Goal: Task Accomplishment & Management: Use online tool/utility

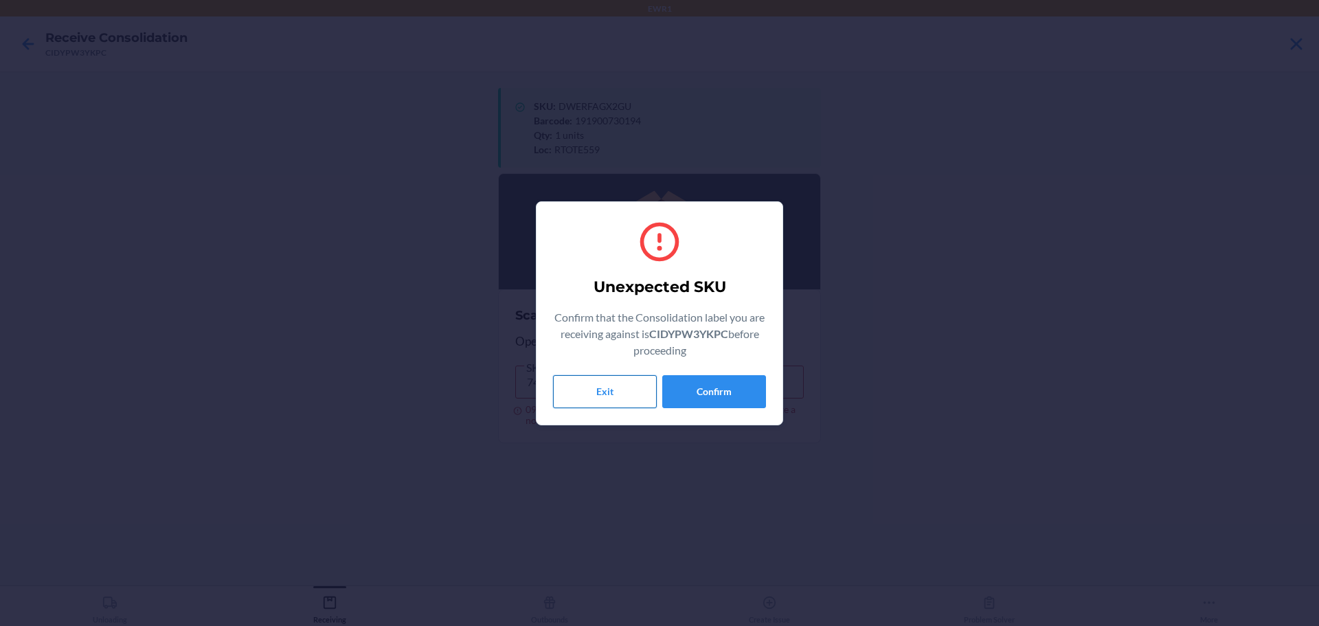
click at [604, 392] on button "Exit" at bounding box center [605, 391] width 104 height 33
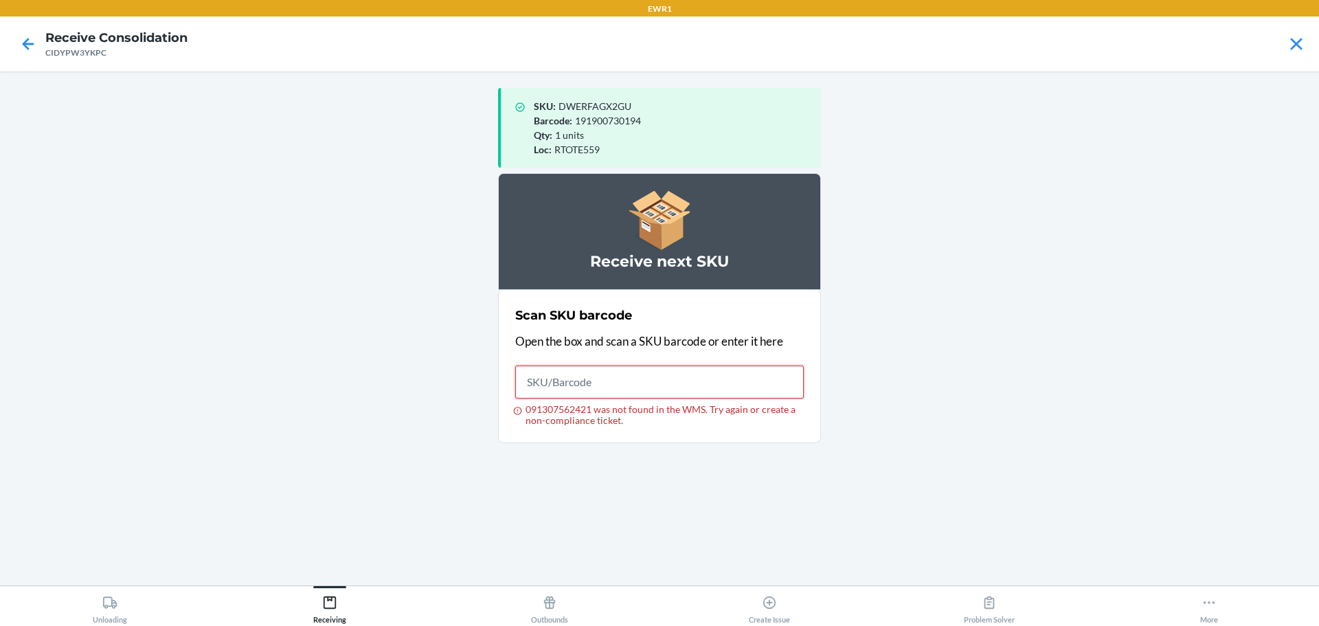
drag, startPoint x: 604, startPoint y: 389, endPoint x: 328, endPoint y: 388, distance: 276.1
click at [331, 389] on main "SKU : DWERFAGX2GU Barcode : 191900730194 Qty : 1 units Loc : RTOTE559 Receive n…" at bounding box center [659, 328] width 1319 height 514
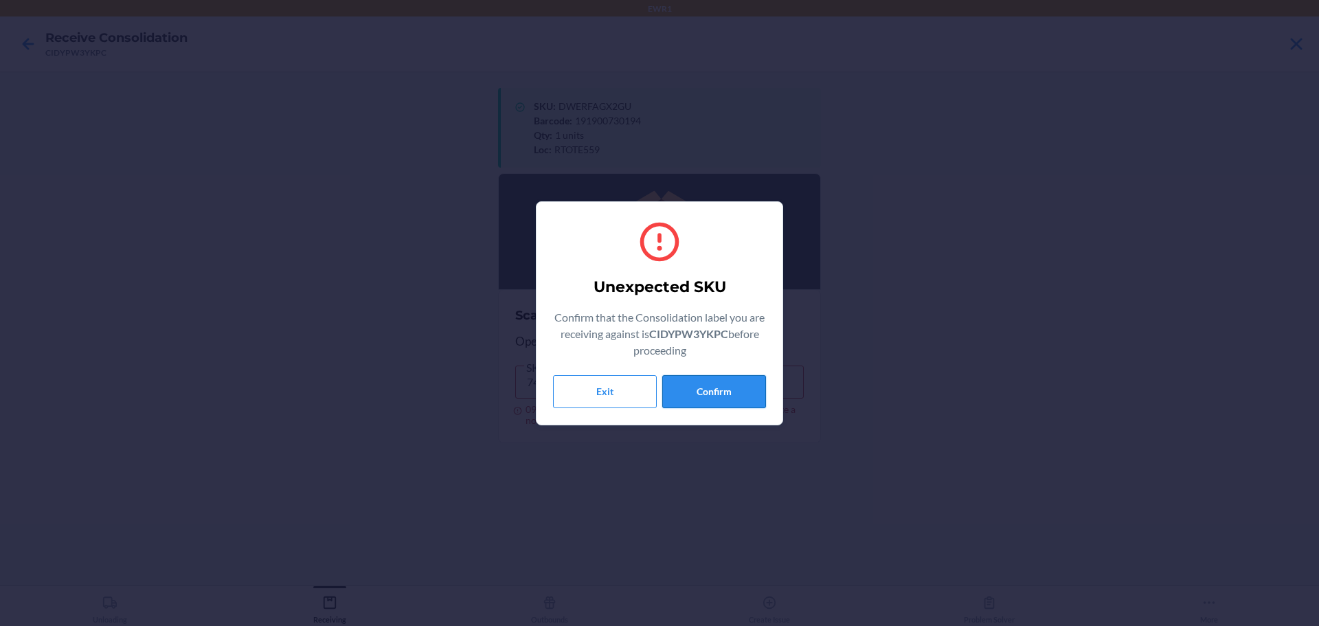
click at [712, 397] on button "Confirm" at bounding box center [714, 391] width 104 height 33
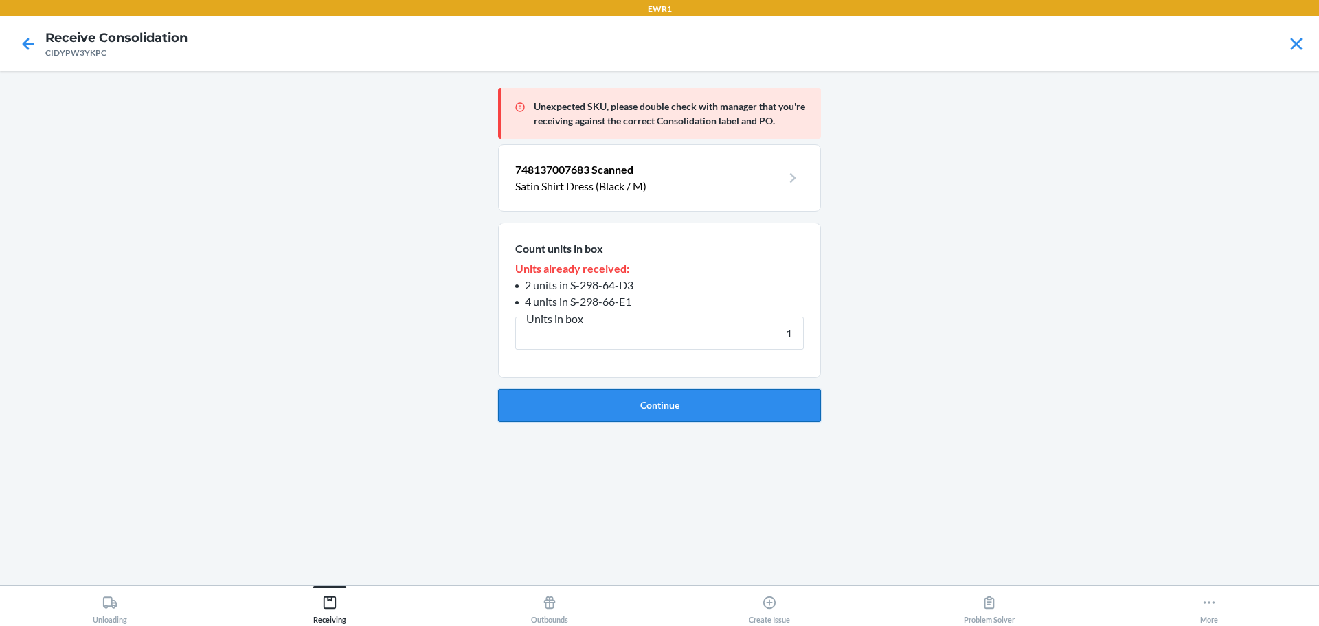
type input "1"
click at [702, 411] on button "Continue" at bounding box center [659, 405] width 323 height 33
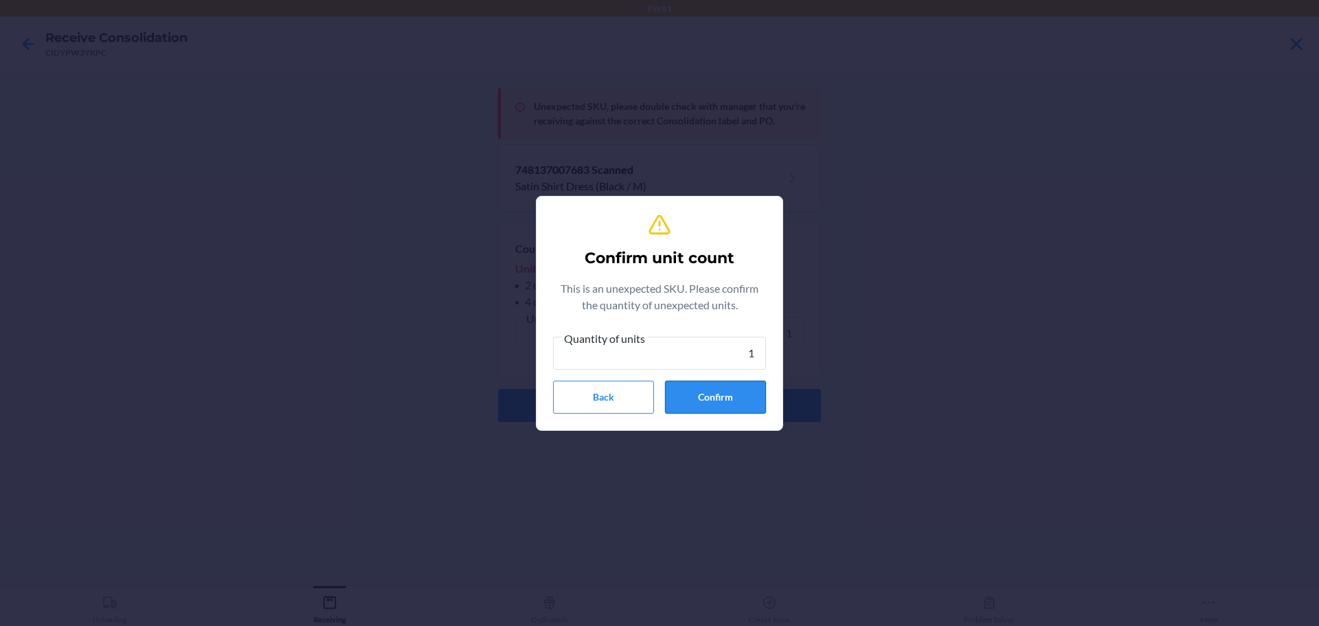
type input "1"
click at [703, 402] on button "Confirm" at bounding box center [715, 396] width 101 height 33
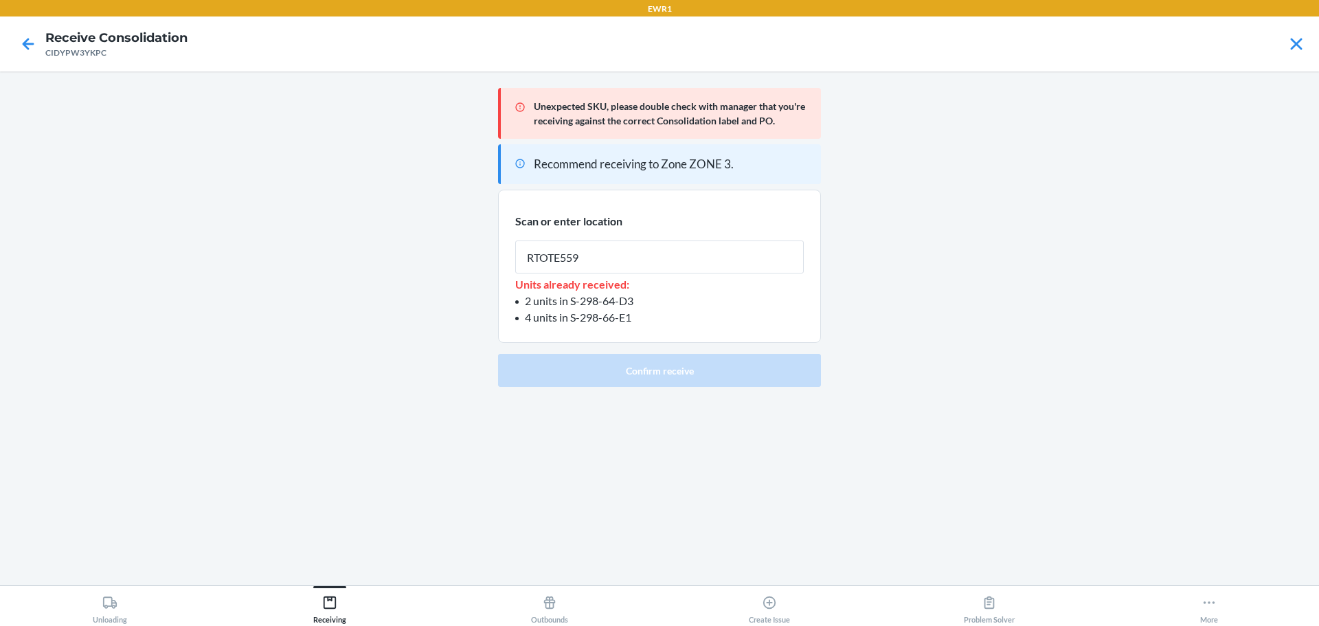
type input "RTOTE559"
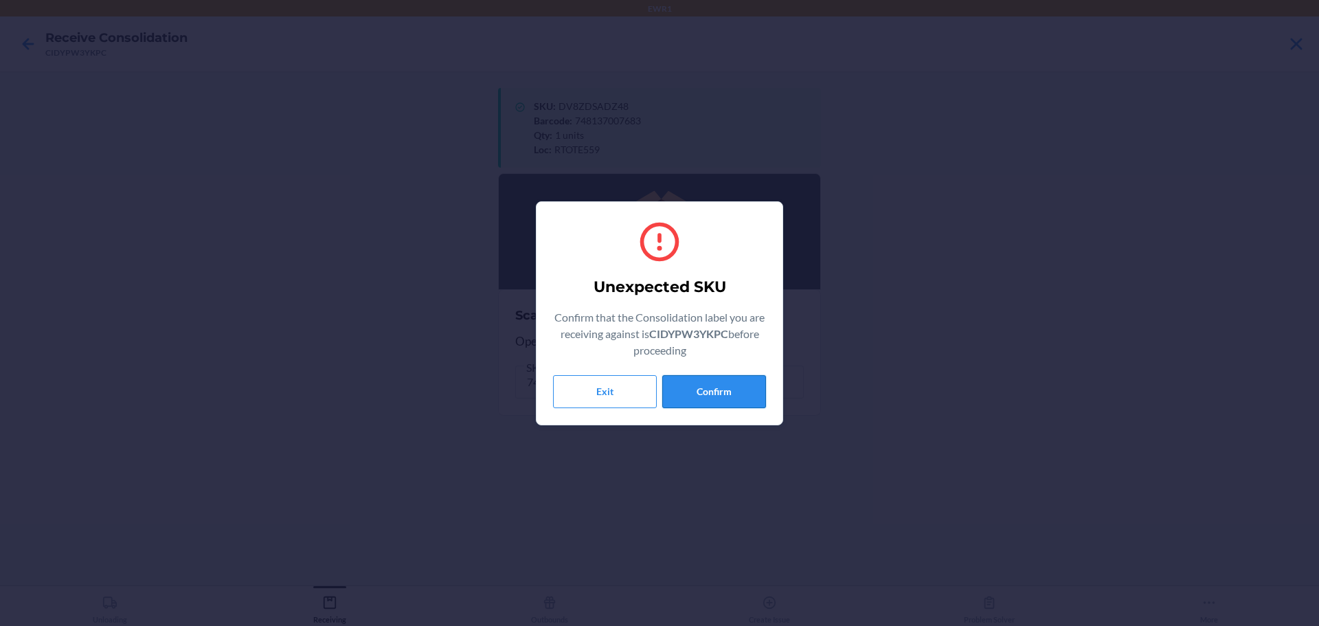
click at [704, 394] on button "Confirm" at bounding box center [714, 391] width 104 height 33
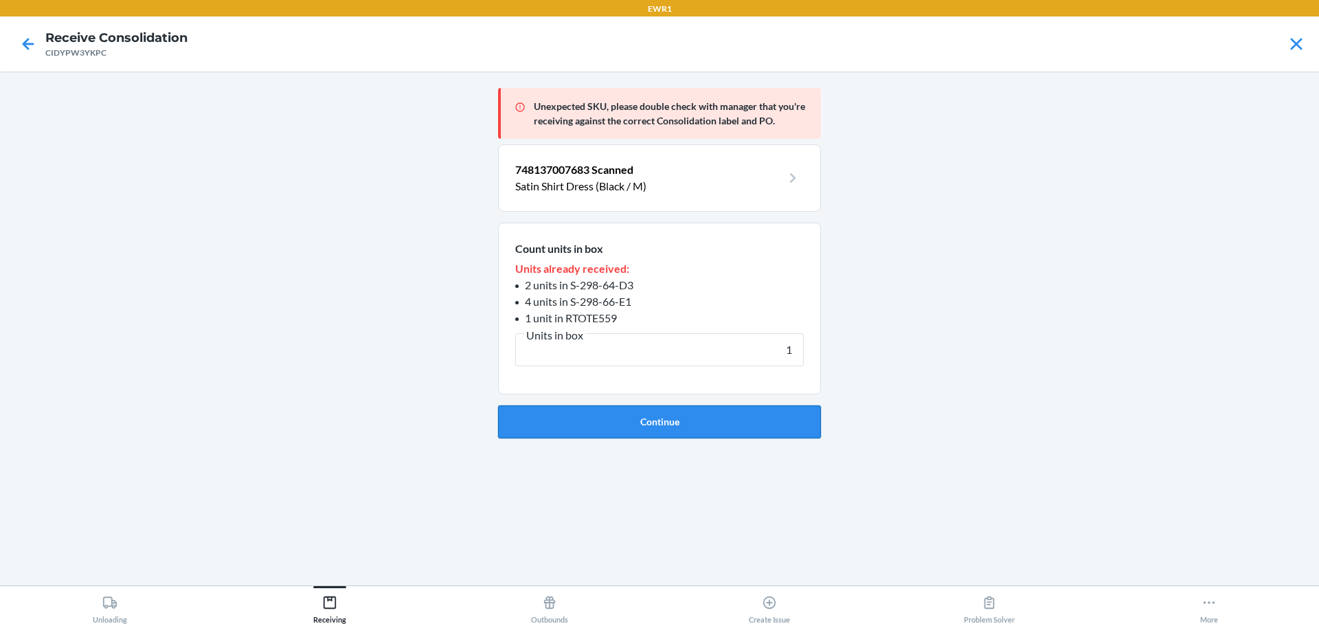
type input "1"
click at [690, 409] on button "Continue" at bounding box center [659, 421] width 323 height 33
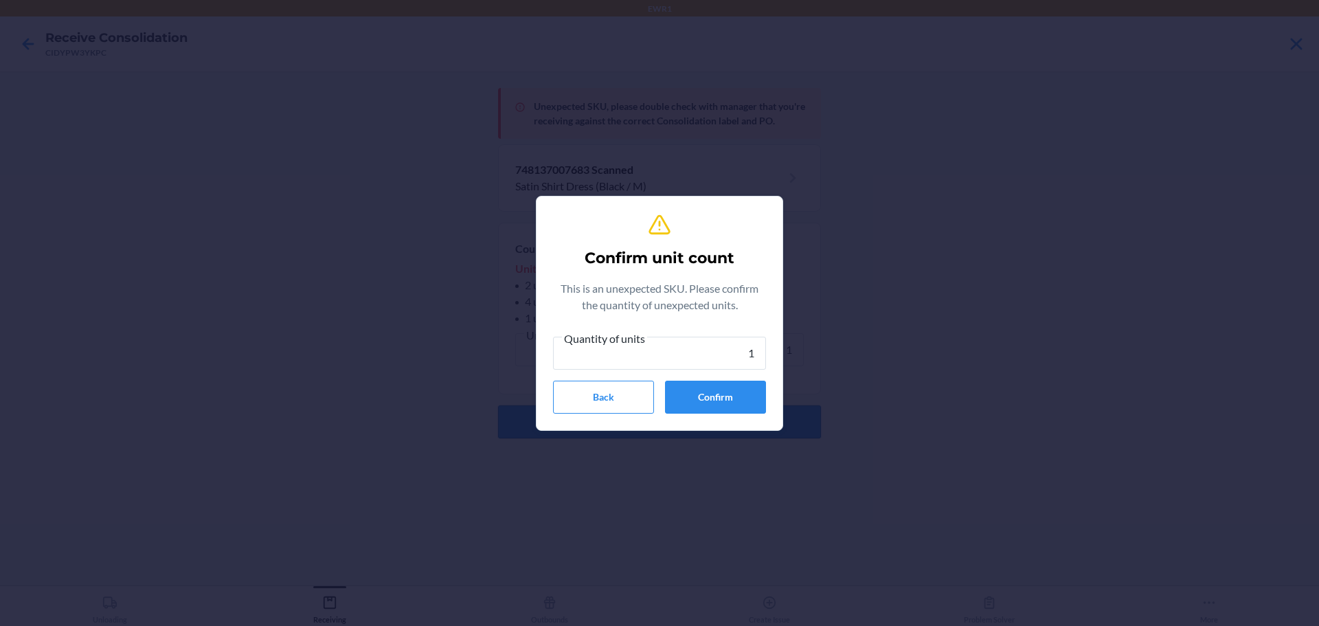
type input "1"
click at [690, 409] on button "Confirm" at bounding box center [715, 396] width 101 height 33
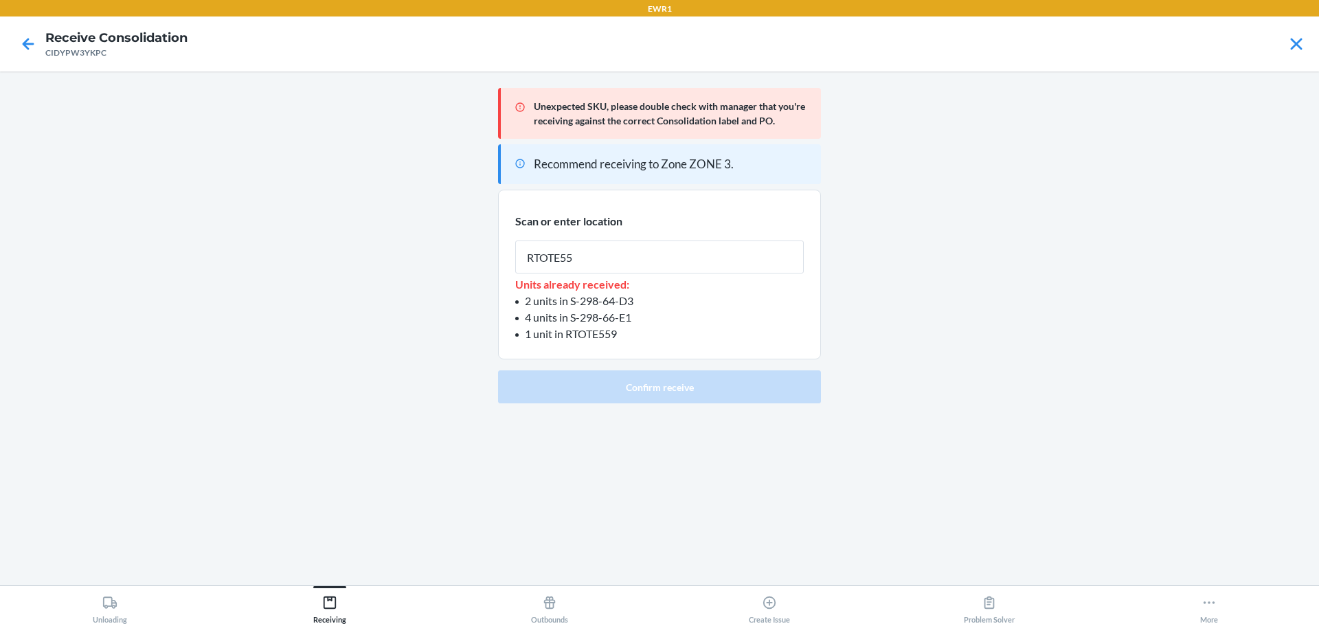
type input "RTOTE559"
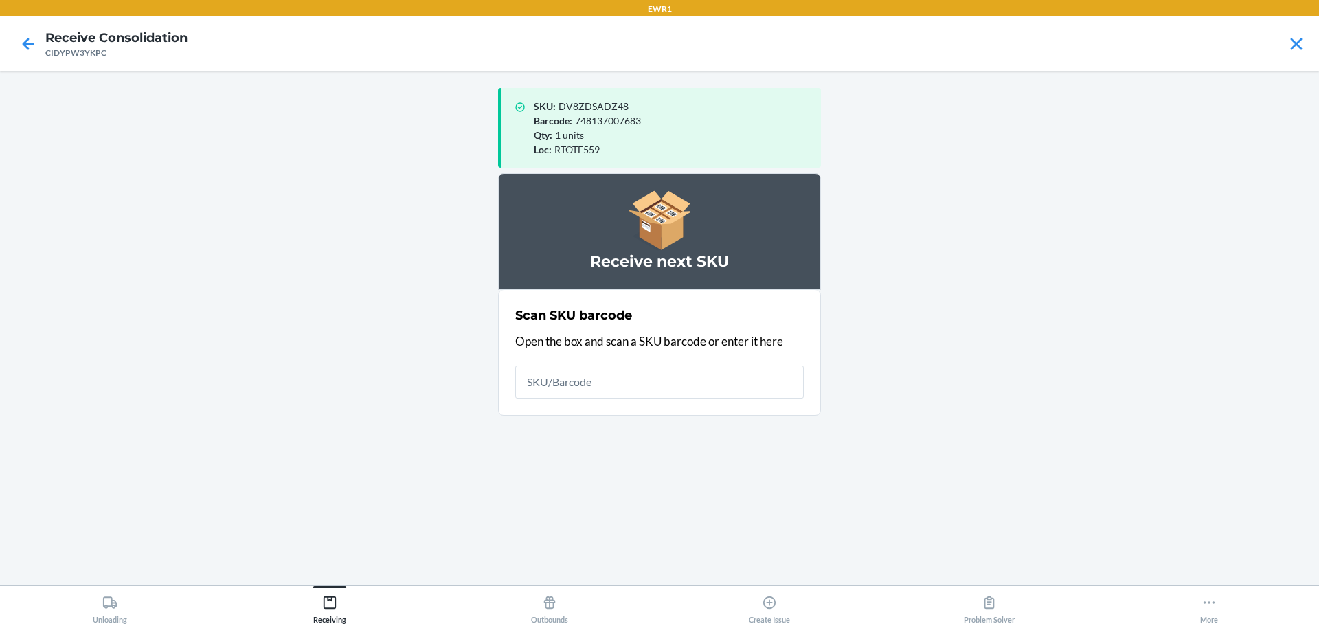
click at [681, 387] on input "text" at bounding box center [659, 381] width 288 height 33
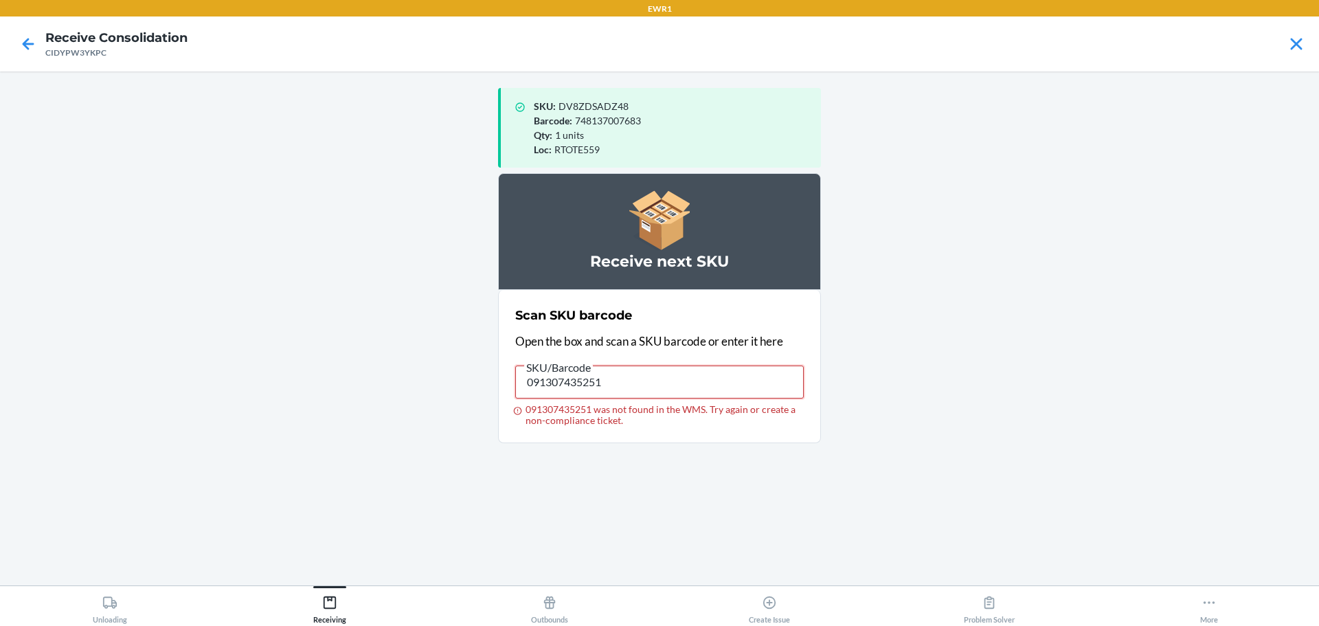
drag, startPoint x: 639, startPoint y: 392, endPoint x: 129, endPoint y: 370, distance: 510.8
click at [129, 370] on main "SKU : DV8ZDSADZ48 Barcode : 748137007683 Qty : 1 units Loc : RTOTE559 Receive n…" at bounding box center [659, 328] width 1319 height 514
type input "196806120476"
drag, startPoint x: 620, startPoint y: 385, endPoint x: 279, endPoint y: 363, distance: 342.1
click at [279, 363] on main "SKU : DV8ZDSADZ48 Barcode : 748137007683 Qty : 1 units Loc : RTOTE559 Receive n…" at bounding box center [659, 328] width 1319 height 514
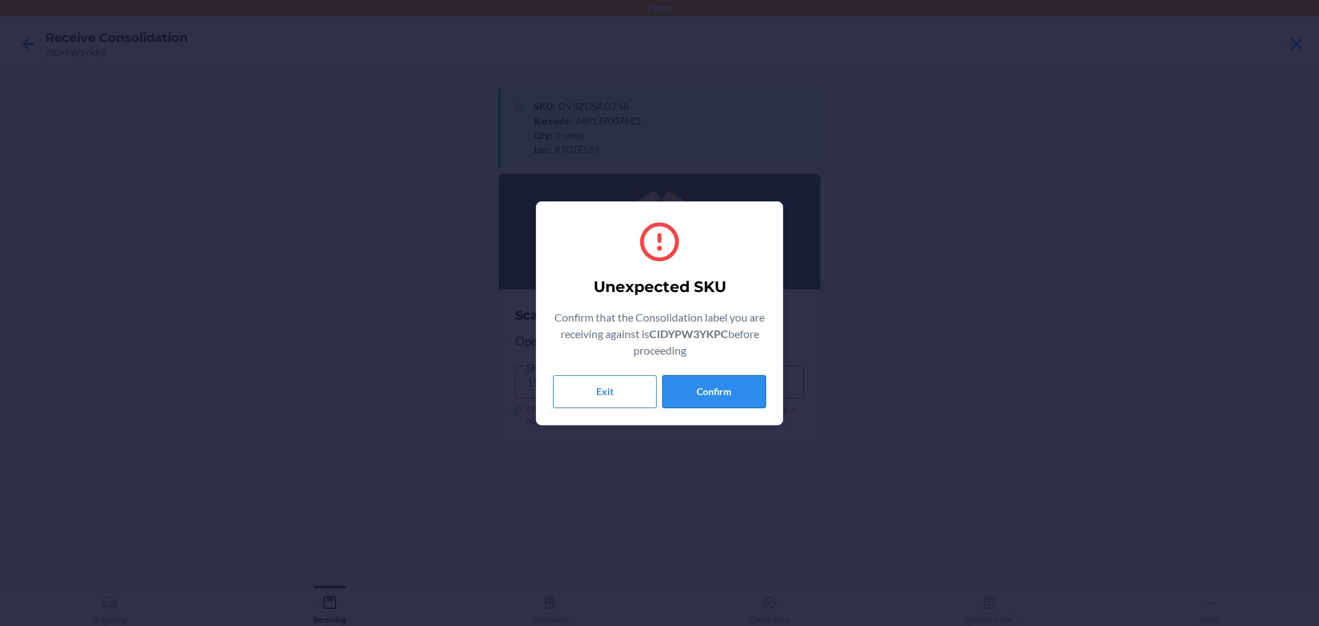
click at [747, 394] on button "Confirm" at bounding box center [714, 391] width 104 height 33
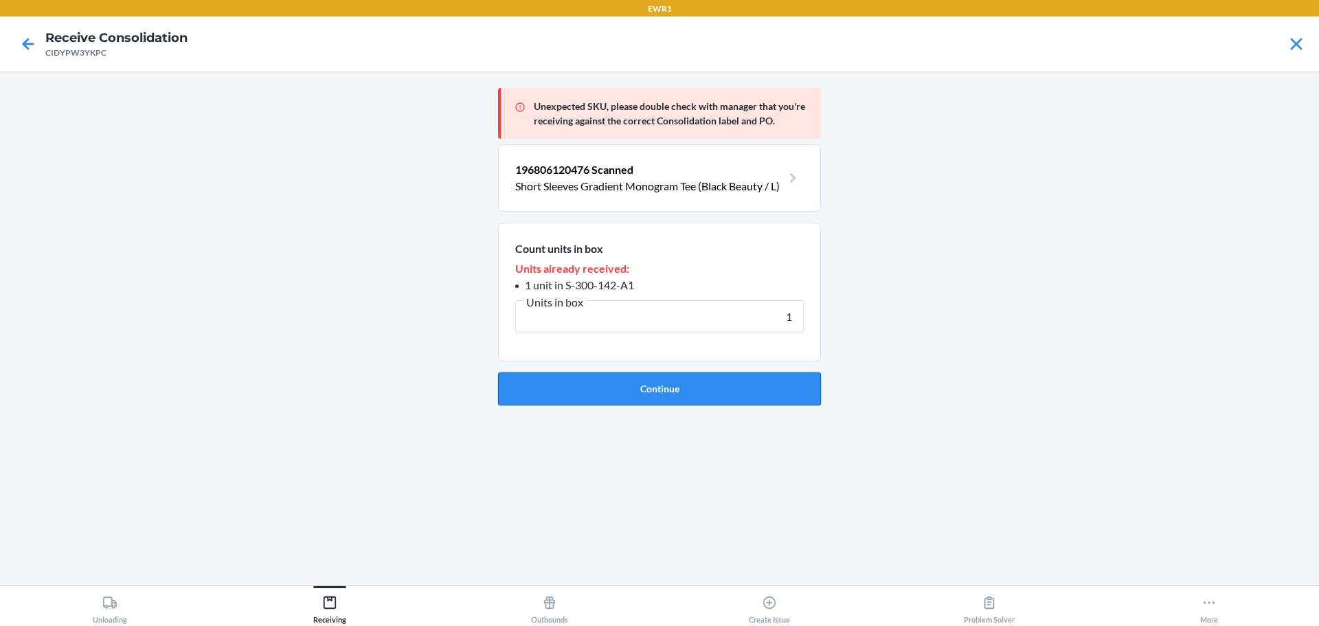
type input "1"
click at [747, 394] on button "Continue" at bounding box center [659, 388] width 323 height 33
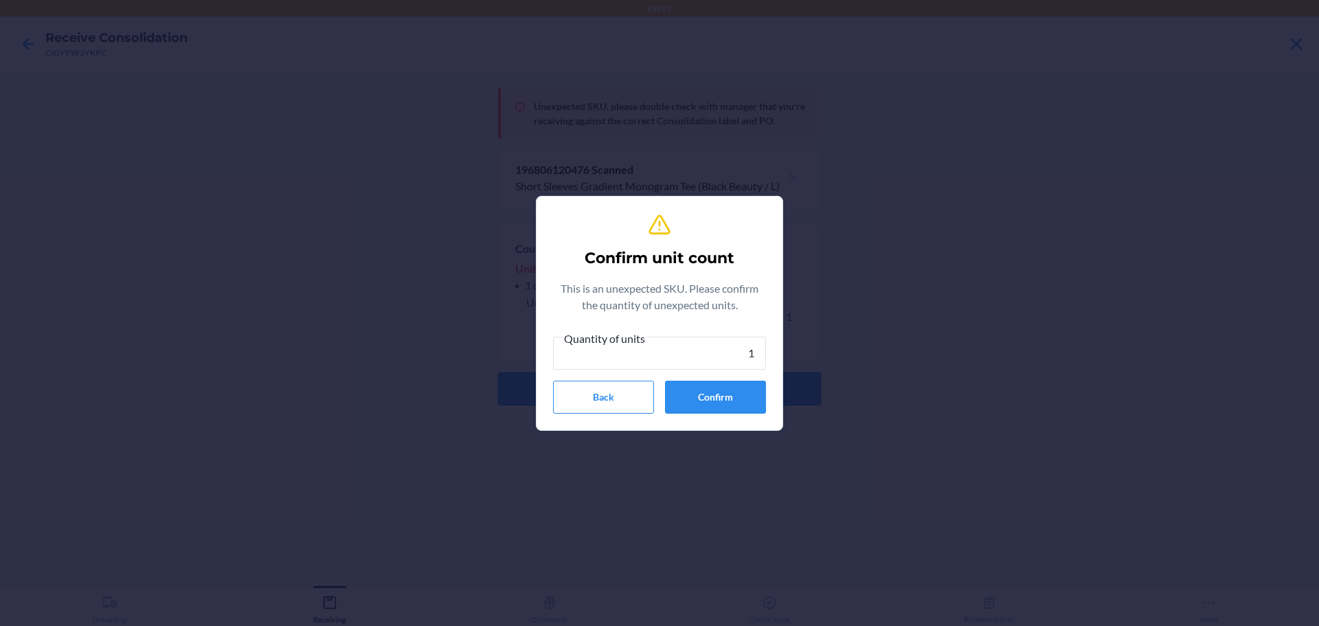
type input "1"
click at [747, 394] on button "Confirm" at bounding box center [715, 396] width 101 height 33
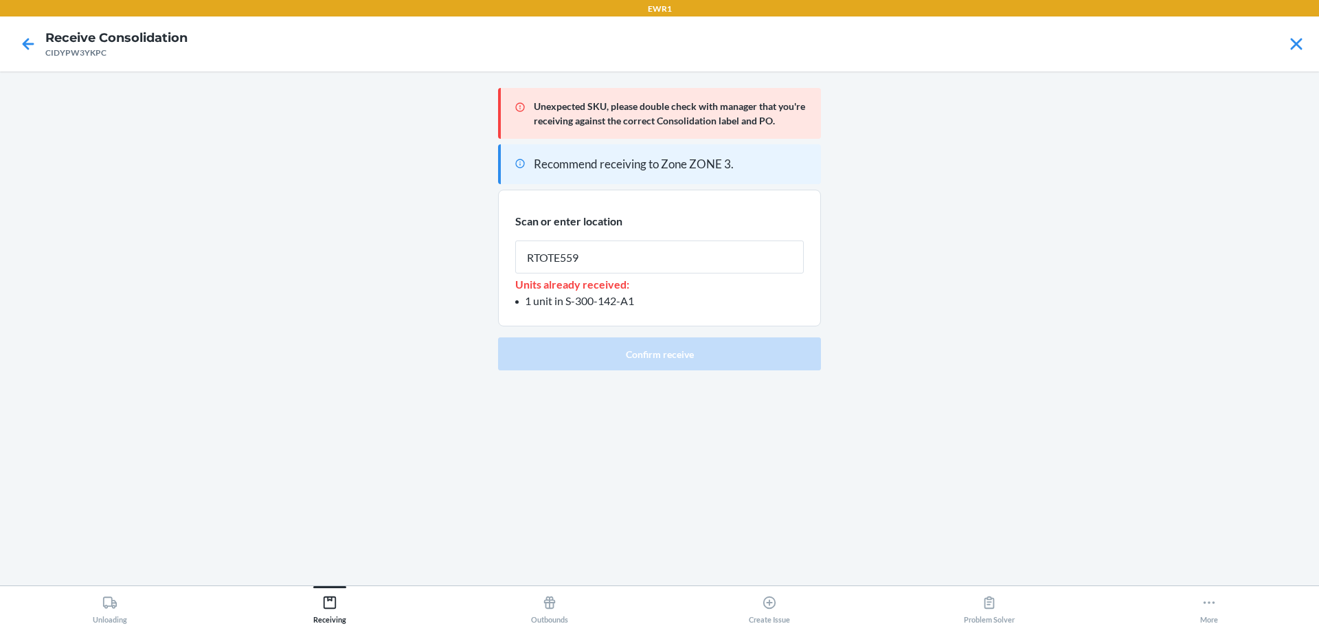
type input "RTOTE559"
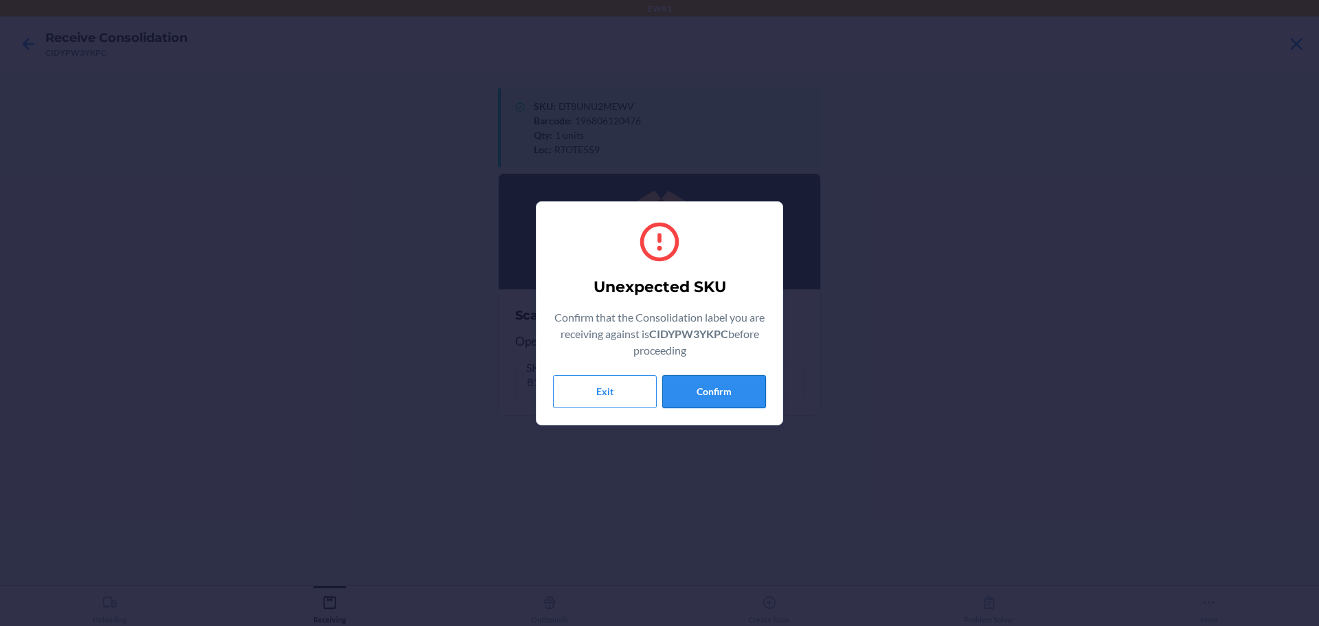
click at [746, 394] on button "Confirm" at bounding box center [714, 391] width 104 height 33
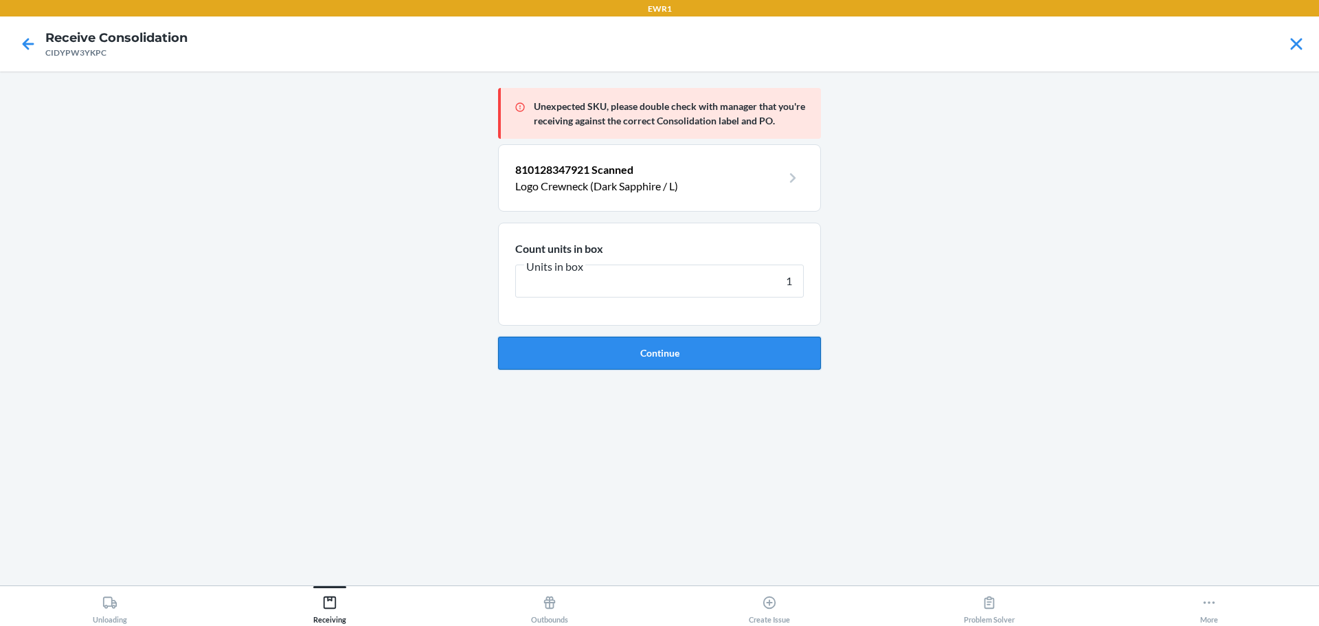
type input "1"
click at [746, 364] on button "Continue" at bounding box center [659, 353] width 323 height 33
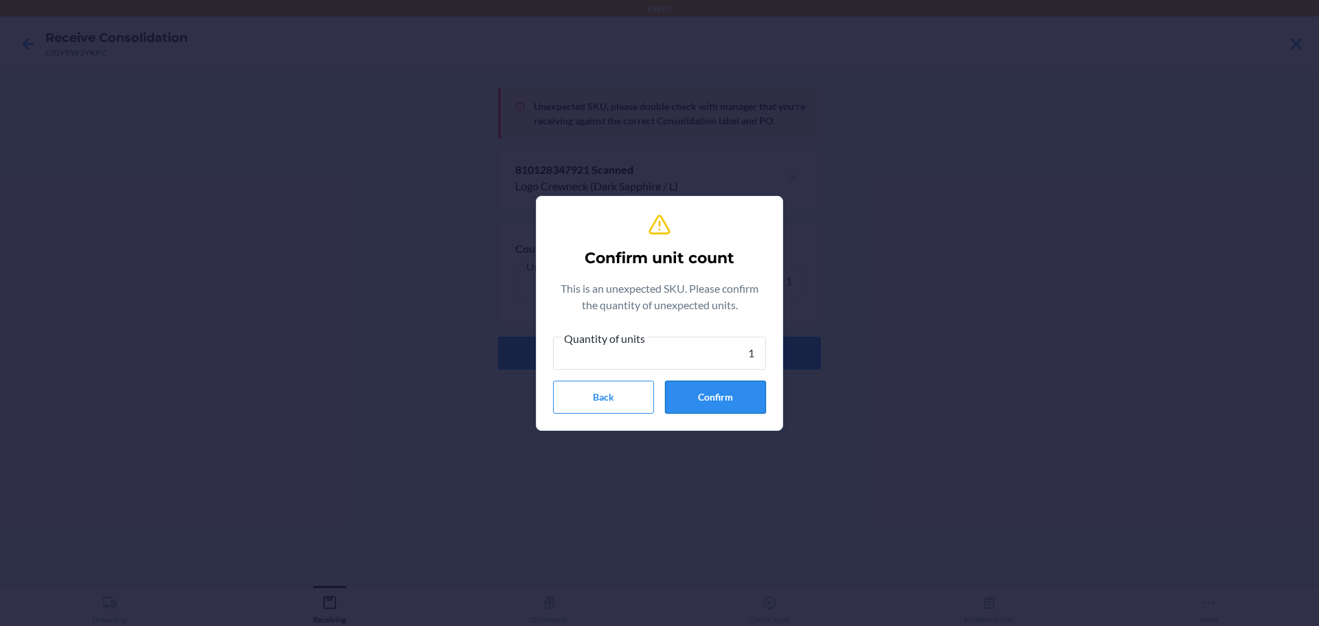
type input "1"
click at [740, 389] on button "Confirm" at bounding box center [715, 396] width 101 height 33
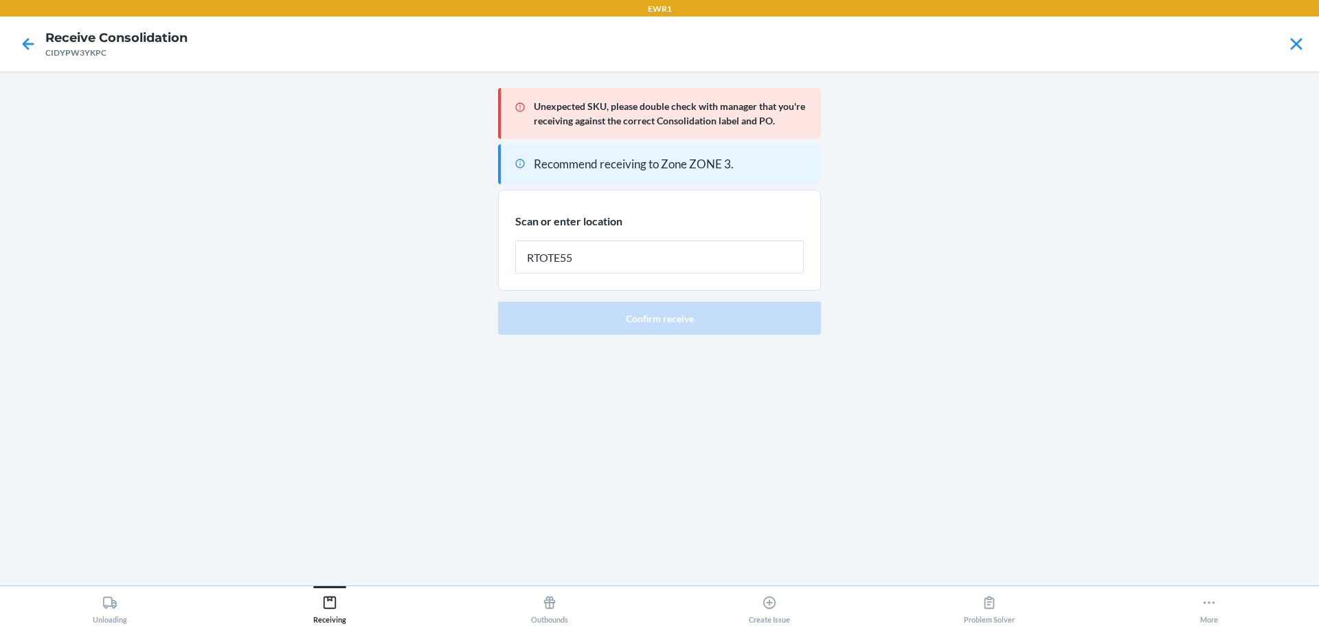
type input "RTOTE559"
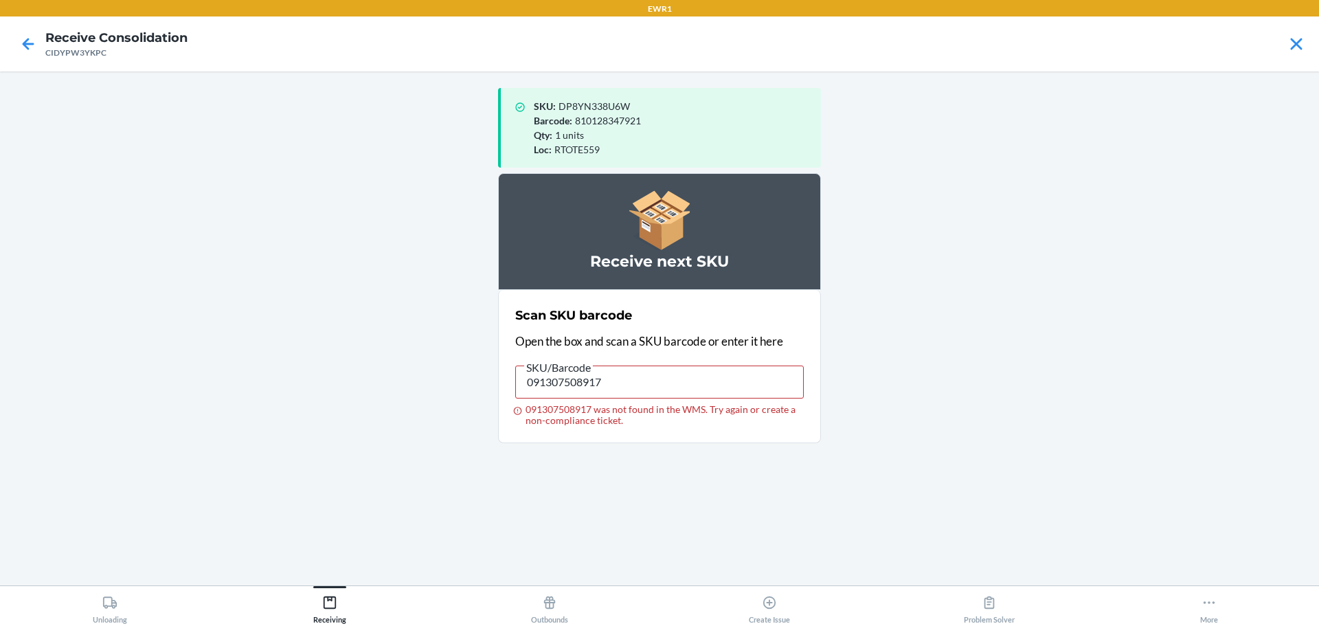
type input "810128347983"
drag, startPoint x: 735, startPoint y: 389, endPoint x: 109, endPoint y: 378, distance: 625.8
click at [109, 378] on main "SKU : DP8YN338U6W Barcode : 810128347921 Qty : 1 units Loc : RTOTE559 Receive n…" at bounding box center [659, 328] width 1319 height 514
type input "810128347983"
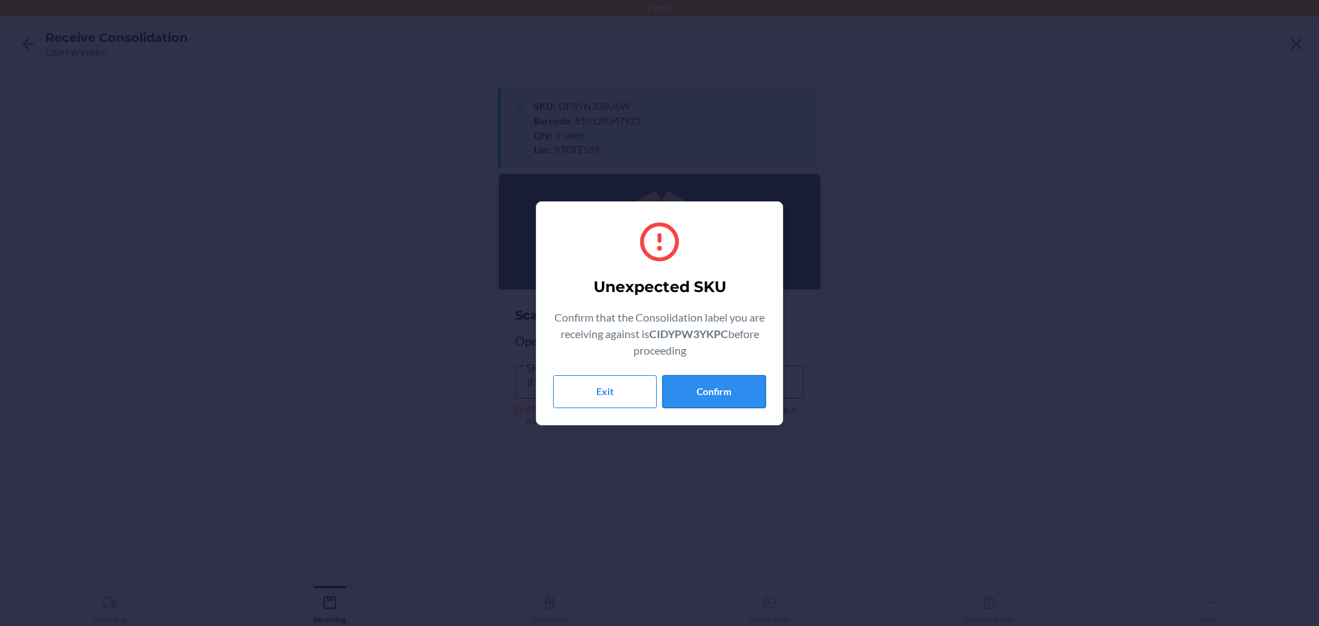
click at [718, 382] on button "Confirm" at bounding box center [714, 391] width 104 height 33
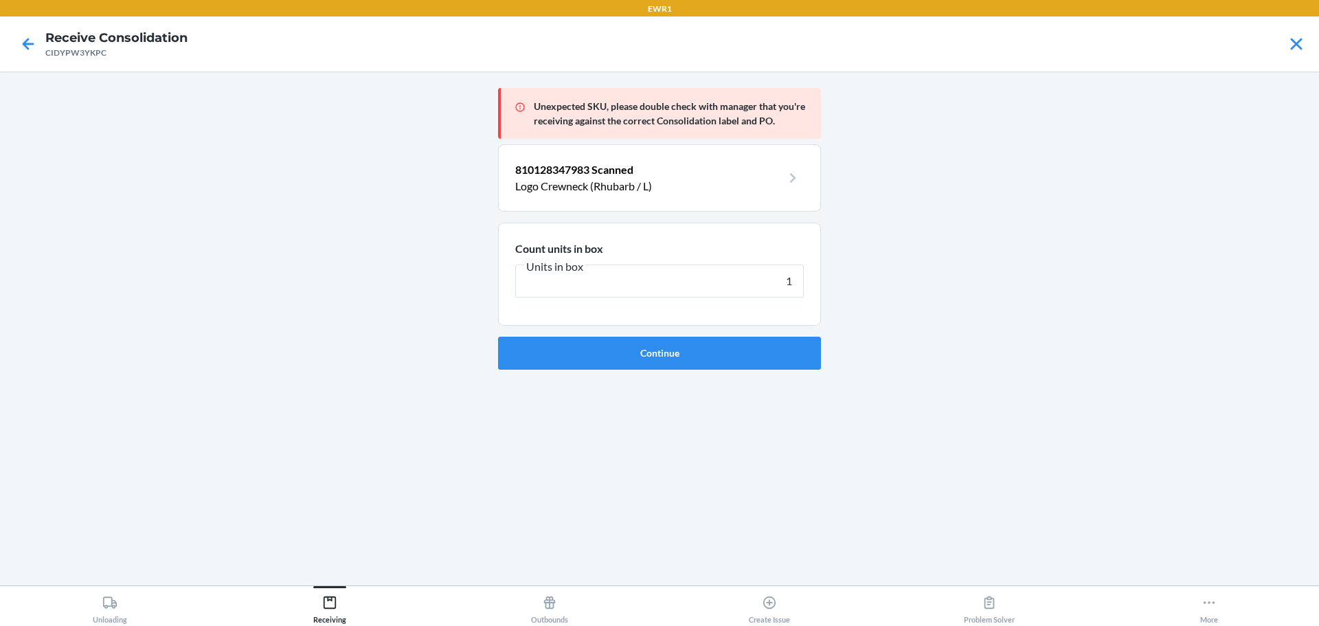
type input "1"
click at [718, 372] on div "Unexpected SKU, please double check with manager that you're receiving against …" at bounding box center [659, 328] width 323 height 492
click at [720, 357] on button "Continue" at bounding box center [659, 353] width 323 height 33
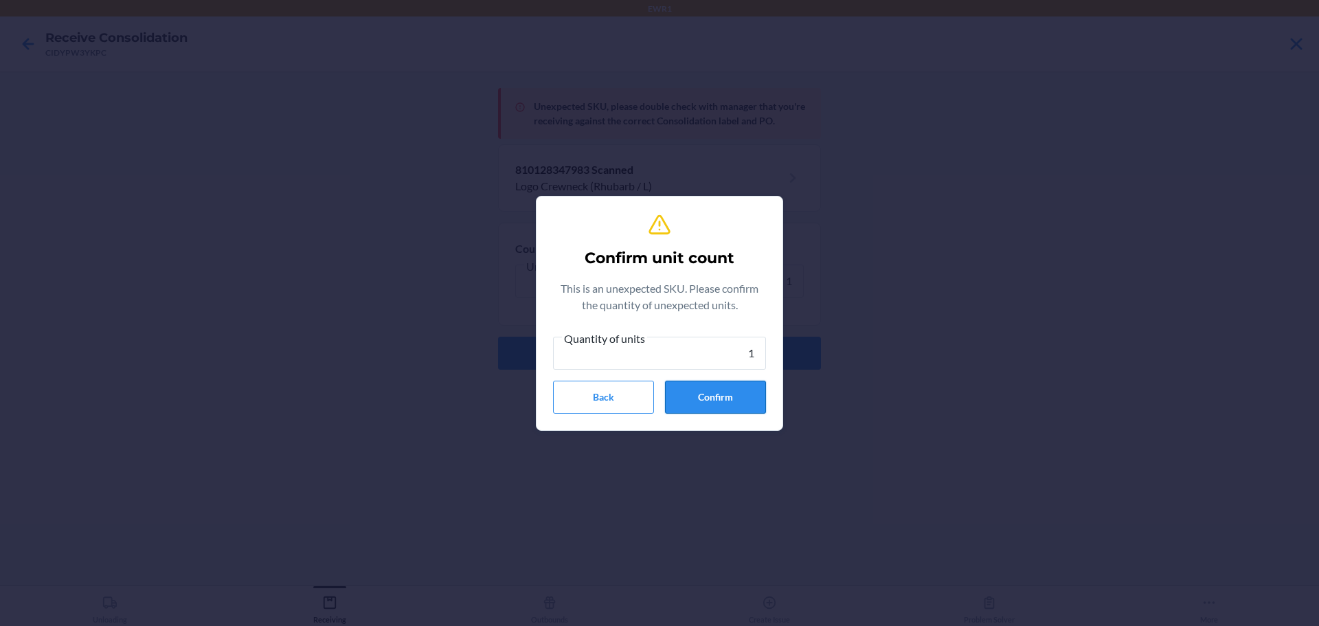
type input "1"
click at [723, 406] on button "Confirm" at bounding box center [715, 396] width 101 height 33
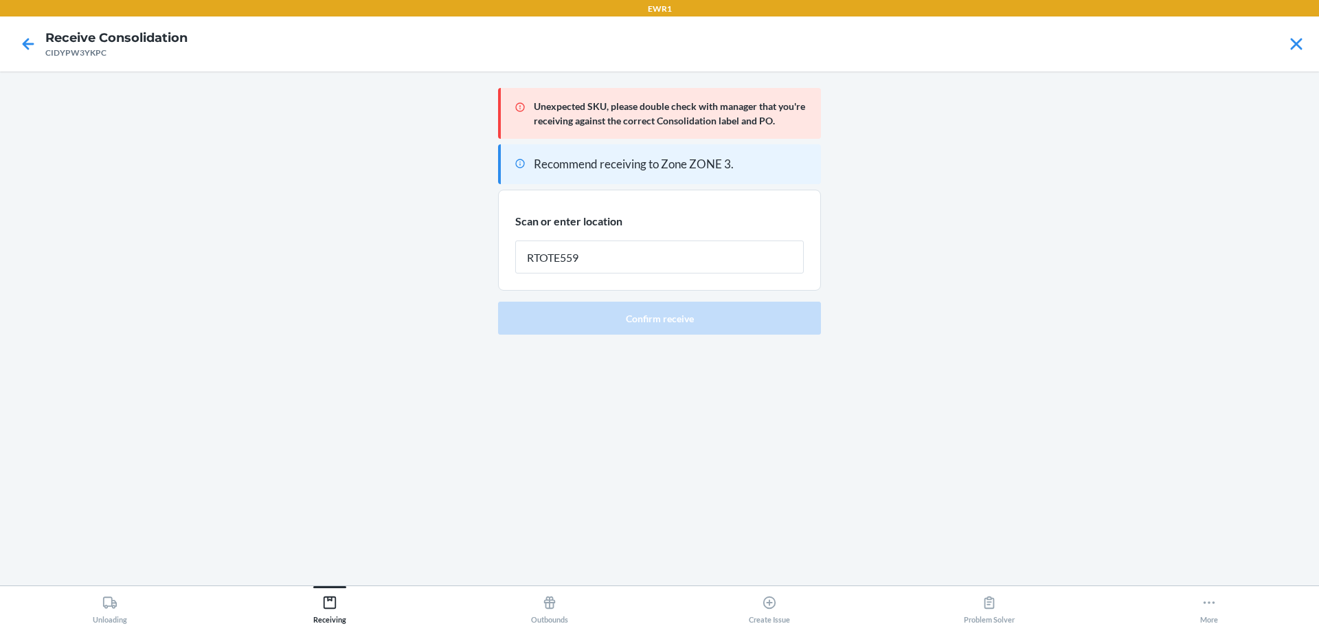
type input "RTOTE559"
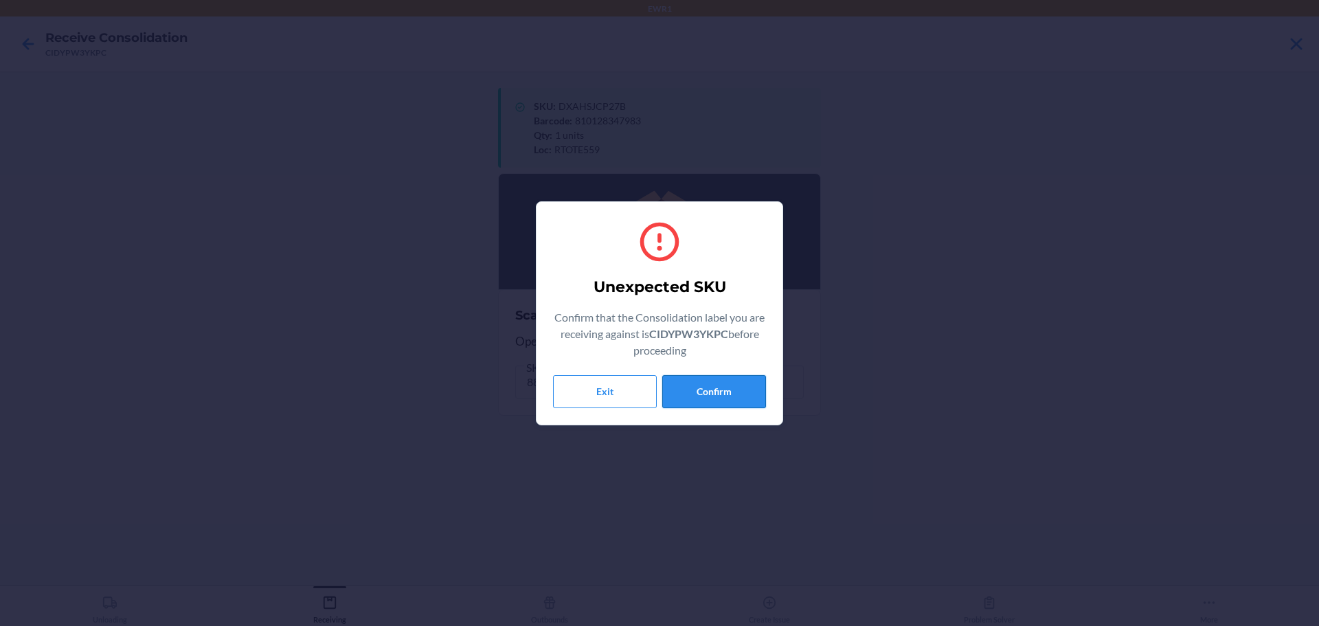
click at [725, 395] on button "Confirm" at bounding box center [714, 391] width 104 height 33
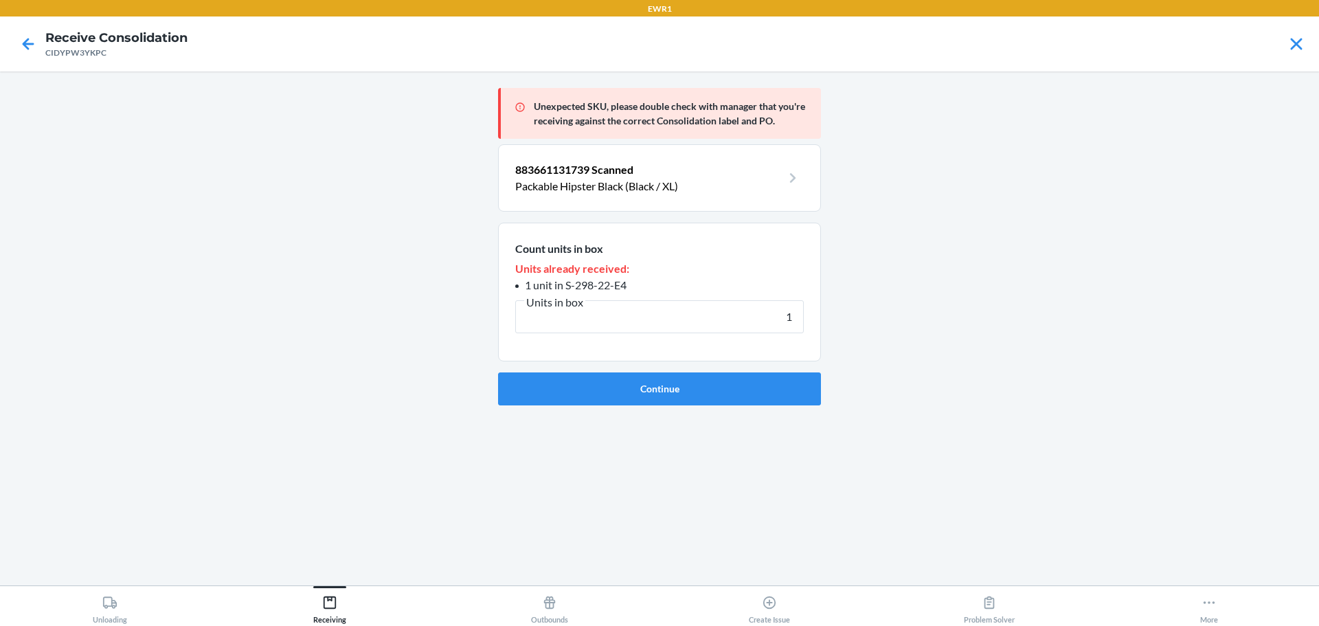
type input "1"
click at [725, 395] on button "Continue" at bounding box center [659, 388] width 323 height 33
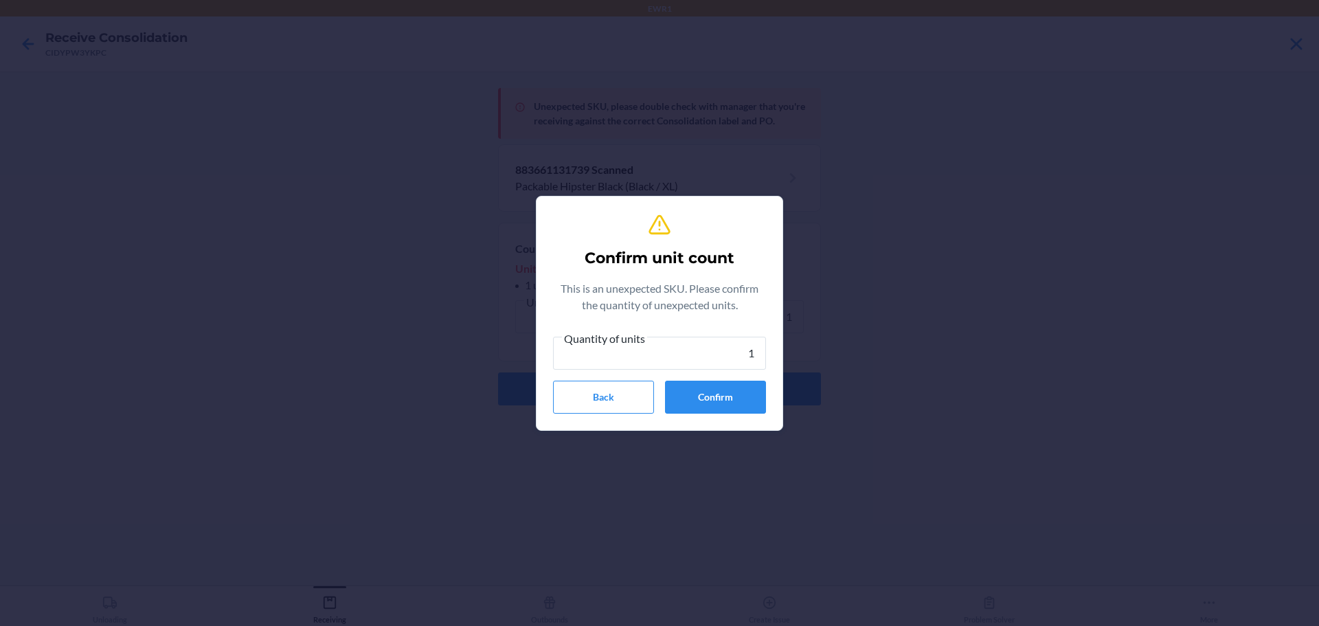
type input "1"
click at [725, 395] on button "Confirm" at bounding box center [715, 396] width 101 height 33
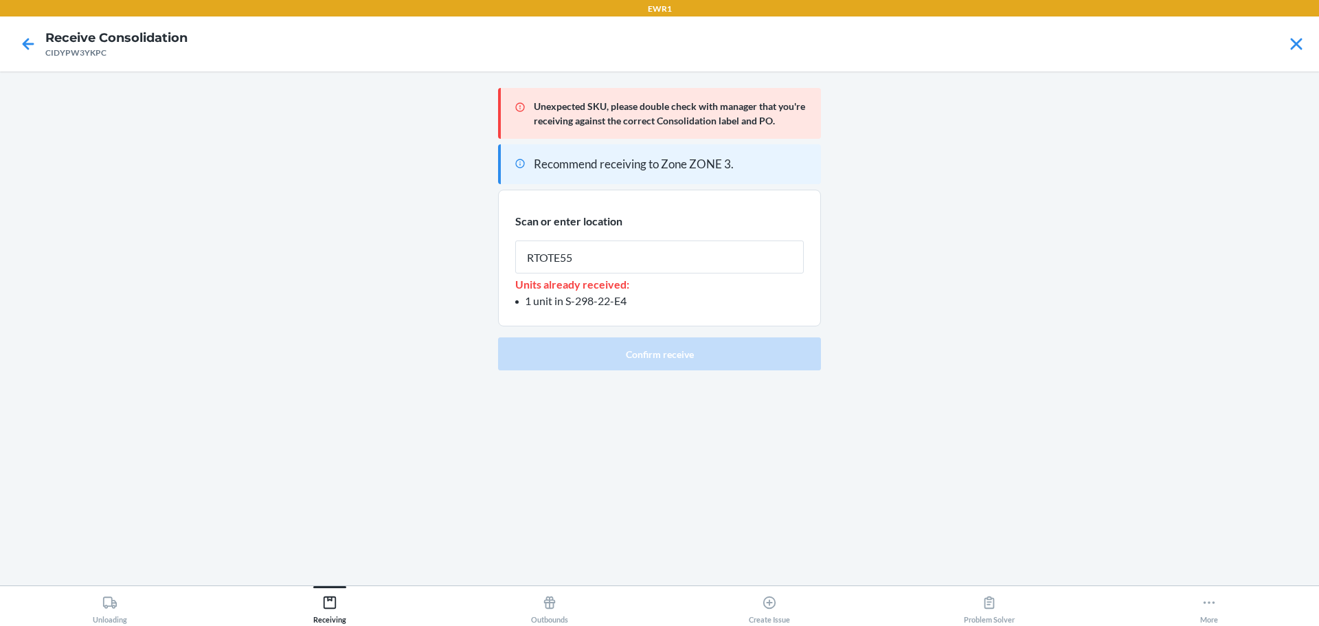
type input "RTOTE559"
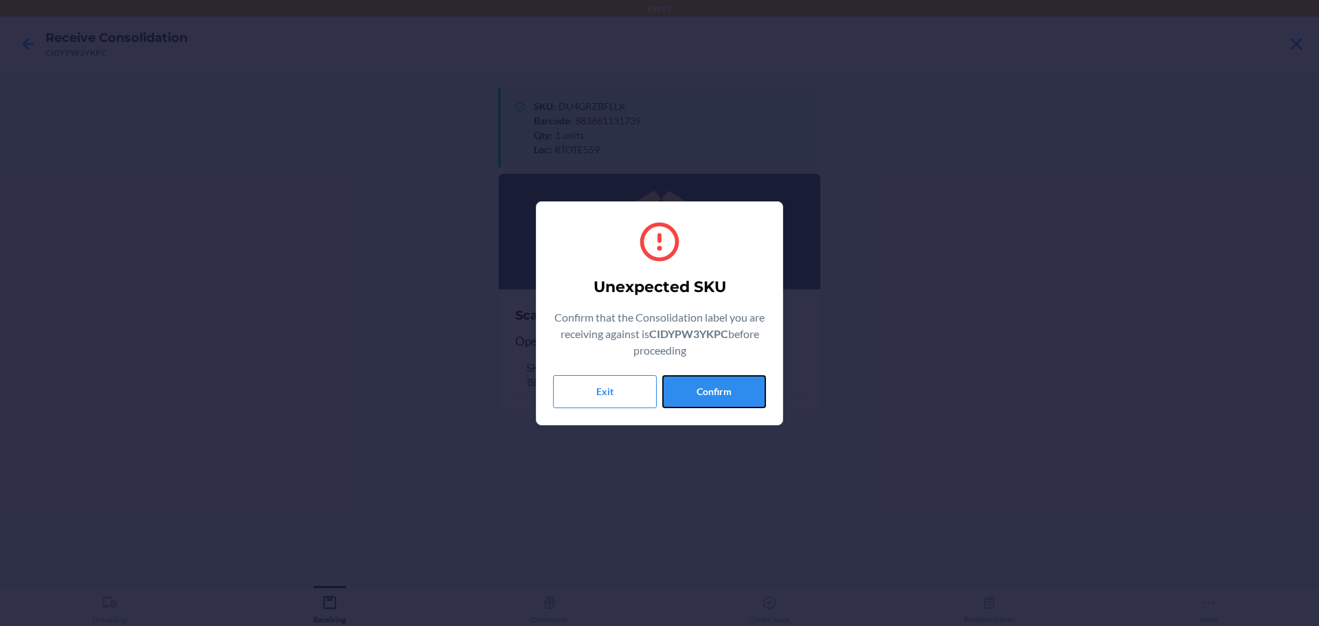
click at [725, 395] on button "Confirm" at bounding box center [714, 391] width 104 height 33
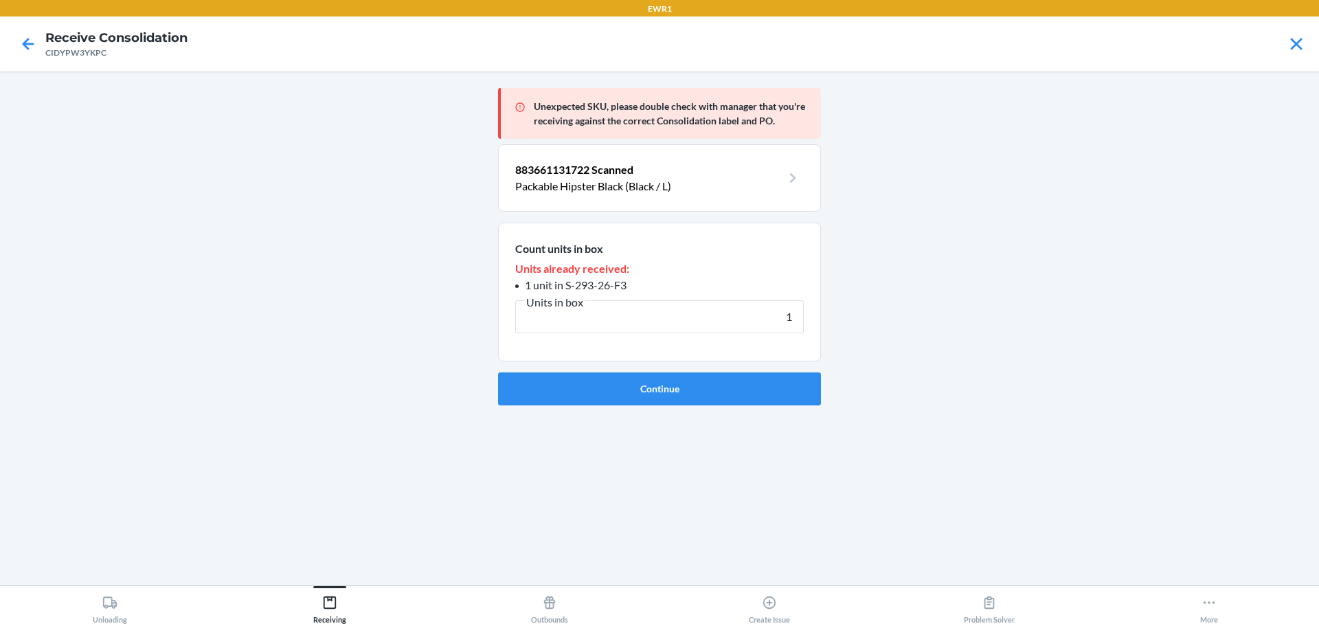
type input "1"
click at [725, 395] on button "Continue" at bounding box center [659, 388] width 323 height 33
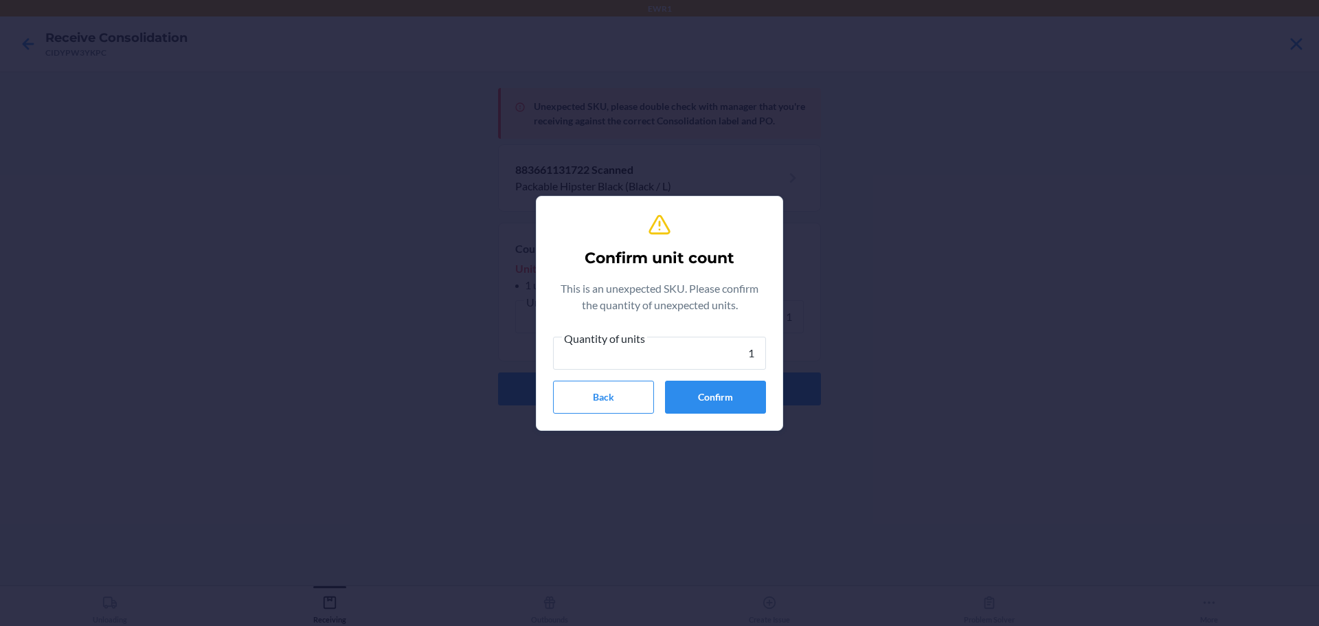
type input "1"
click at [725, 395] on button "Confirm" at bounding box center [715, 396] width 101 height 33
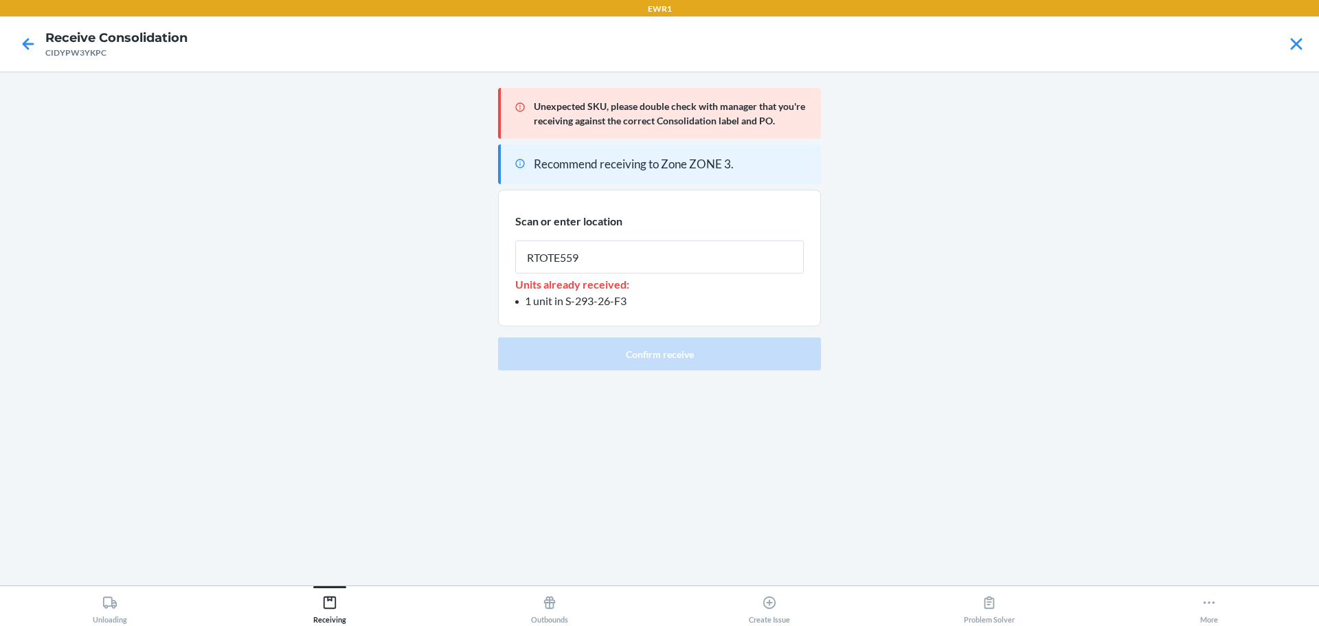
type input "RTOTE559"
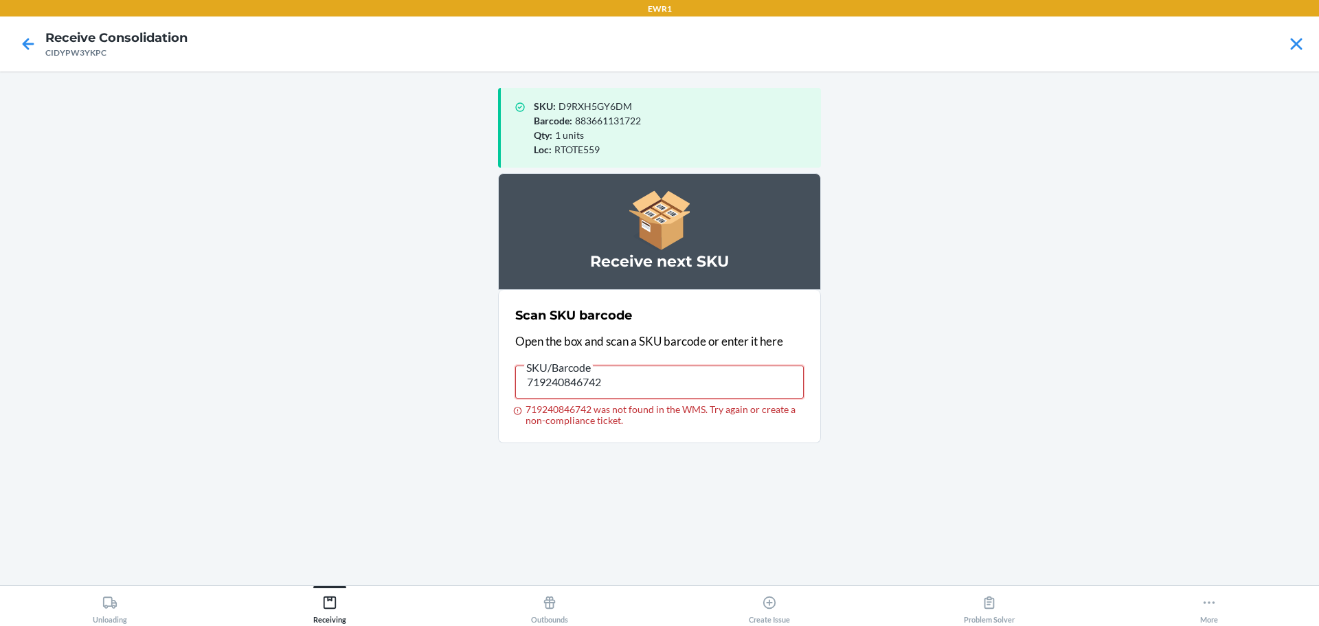
drag, startPoint x: 718, startPoint y: 387, endPoint x: 0, endPoint y: 380, distance: 718.4
click at [0, 380] on main "SKU : D9RXH5GY6DM Barcode : 883661131722 Qty : 1 units Loc : RTOTE559 Receive n…" at bounding box center [659, 328] width 1319 height 514
type input "091307509570"
drag, startPoint x: 705, startPoint y: 380, endPoint x: 12, endPoint y: 337, distance: 693.7
click at [15, 333] on main "SKU : D9RXH5GY6DM Barcode : 883661131722 Qty : 1 units Loc : RTOTE559 Receive n…" at bounding box center [659, 328] width 1319 height 514
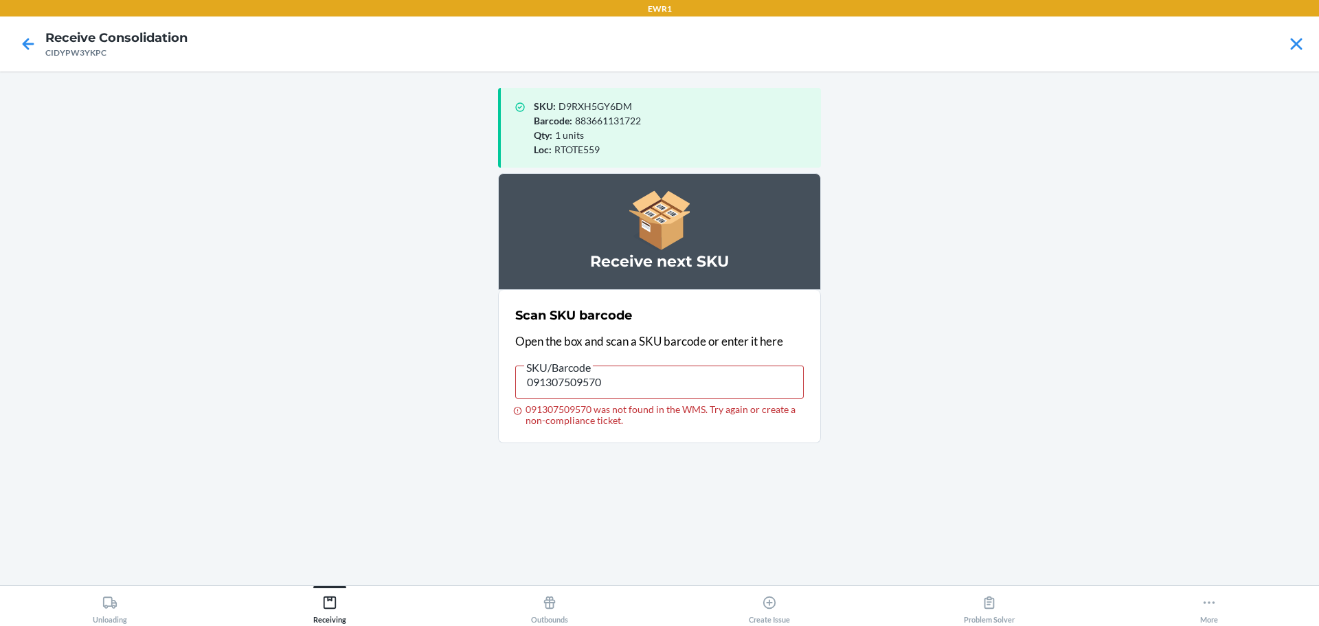
type input "091307559377"
drag, startPoint x: 606, startPoint y: 391, endPoint x: 240, endPoint y: 387, distance: 366.1
click at [240, 387] on main "SKU : D9RXH5GY6DM Barcode : 883661131722 Qty : 1 units Loc : RTOTE559 Receive n…" at bounding box center [659, 328] width 1319 height 514
type input "091307559377"
drag, startPoint x: 657, startPoint y: 388, endPoint x: 404, endPoint y: 377, distance: 253.7
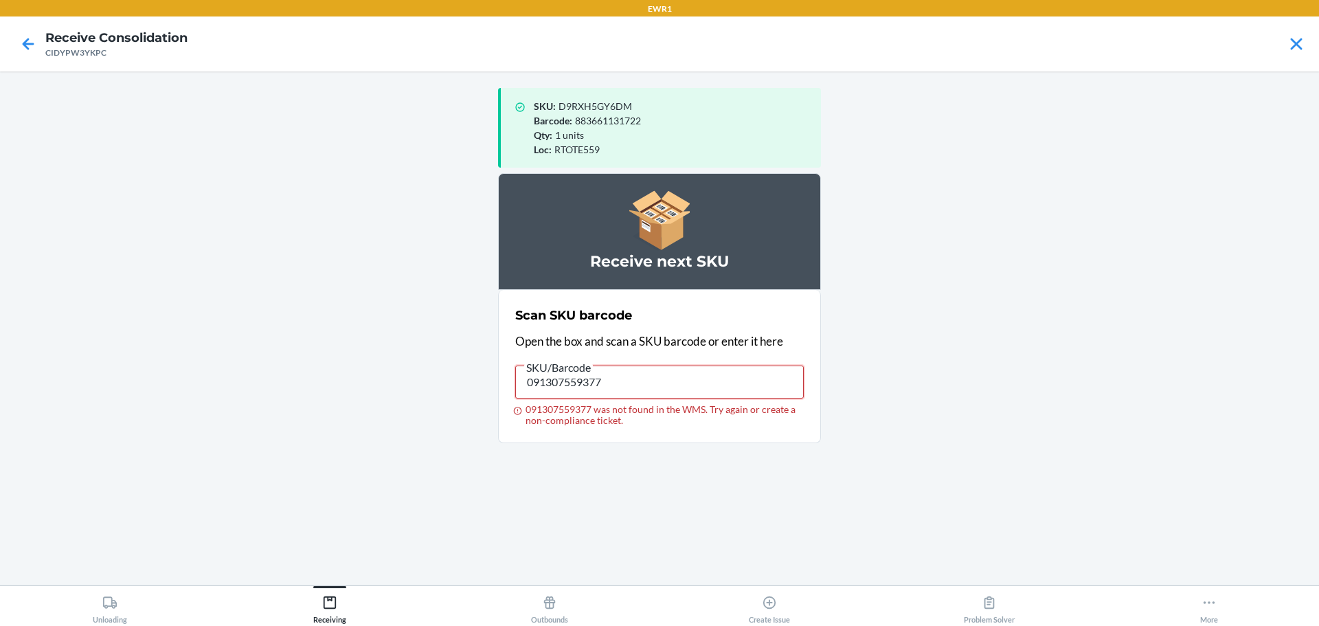
click at [404, 377] on main "SKU : D9RXH5GY6DM Barcode : 883661131722 Qty : 1 units Loc : RTOTE559 Receive n…" at bounding box center [659, 328] width 1319 height 514
type input "192671161187"
drag, startPoint x: 690, startPoint y: 384, endPoint x: 227, endPoint y: 384, distance: 462.2
click at [227, 384] on main "SKU : D9RXH5GY6DM Barcode : 883661131722 Qty : 1 units Loc : RTOTE559 Receive n…" at bounding box center [659, 328] width 1319 height 514
type input "192671161187"
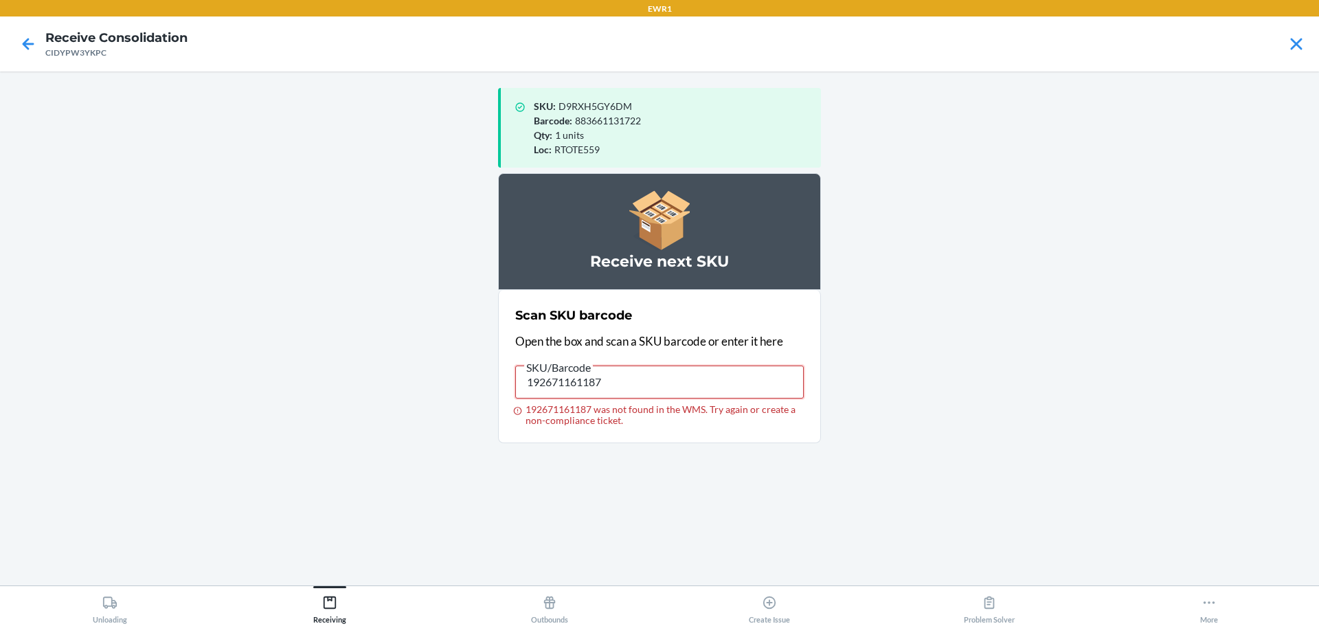
drag, startPoint x: 646, startPoint y: 386, endPoint x: 30, endPoint y: 331, distance: 618.5
click at [30, 331] on main "SKU : D9RXH5GY6DM Barcode : 883661131722 Qty : 1 units Loc : RTOTE559 Receive n…" at bounding box center [659, 328] width 1319 height 514
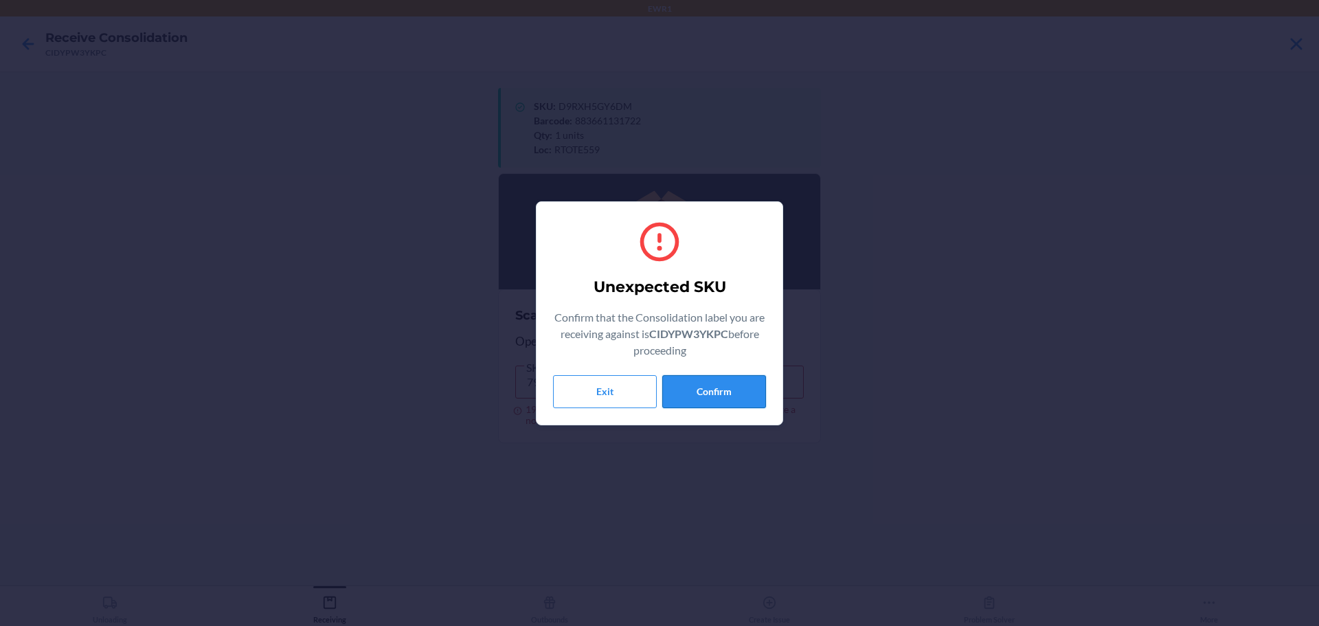
click at [712, 386] on button "Confirm" at bounding box center [714, 391] width 104 height 33
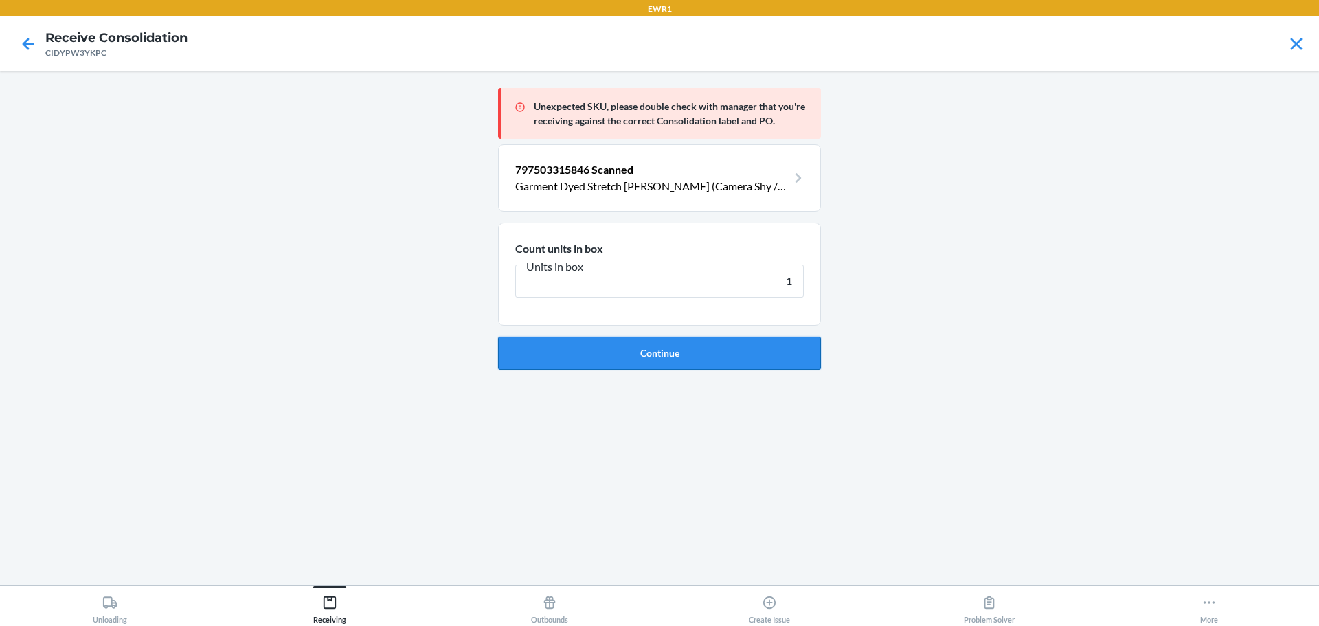
type input "1"
click at [748, 341] on button "Continue" at bounding box center [659, 353] width 323 height 33
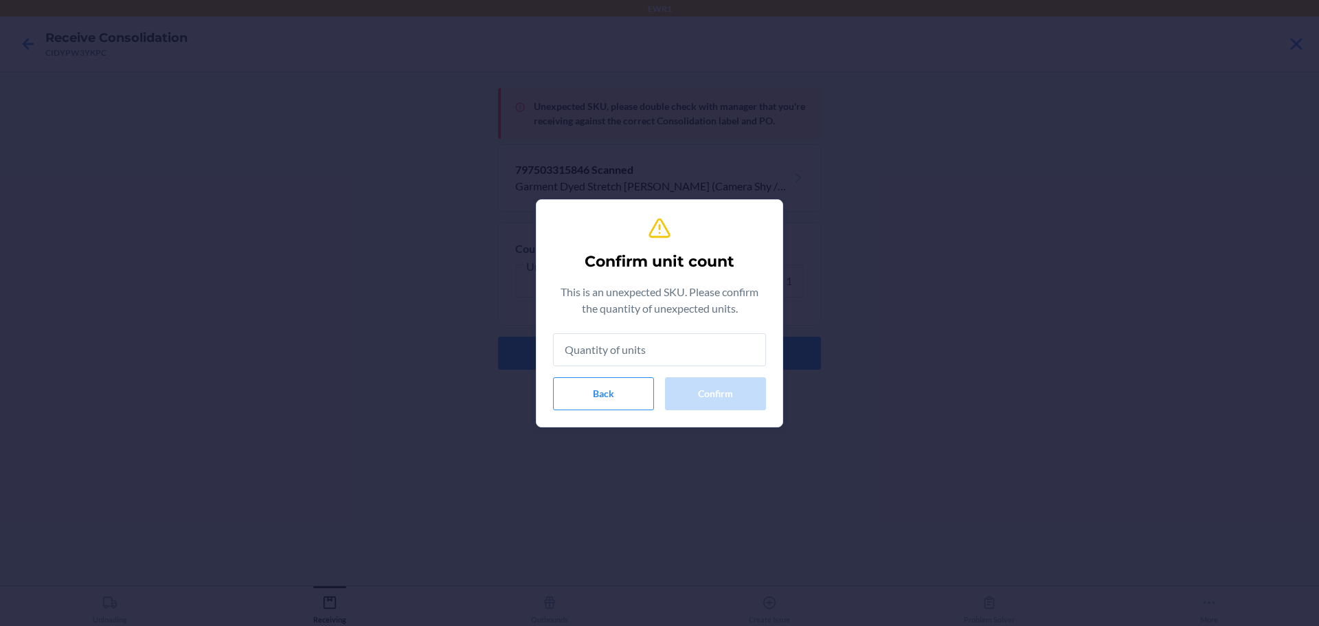
click at [692, 360] on input "text" at bounding box center [659, 349] width 213 height 33
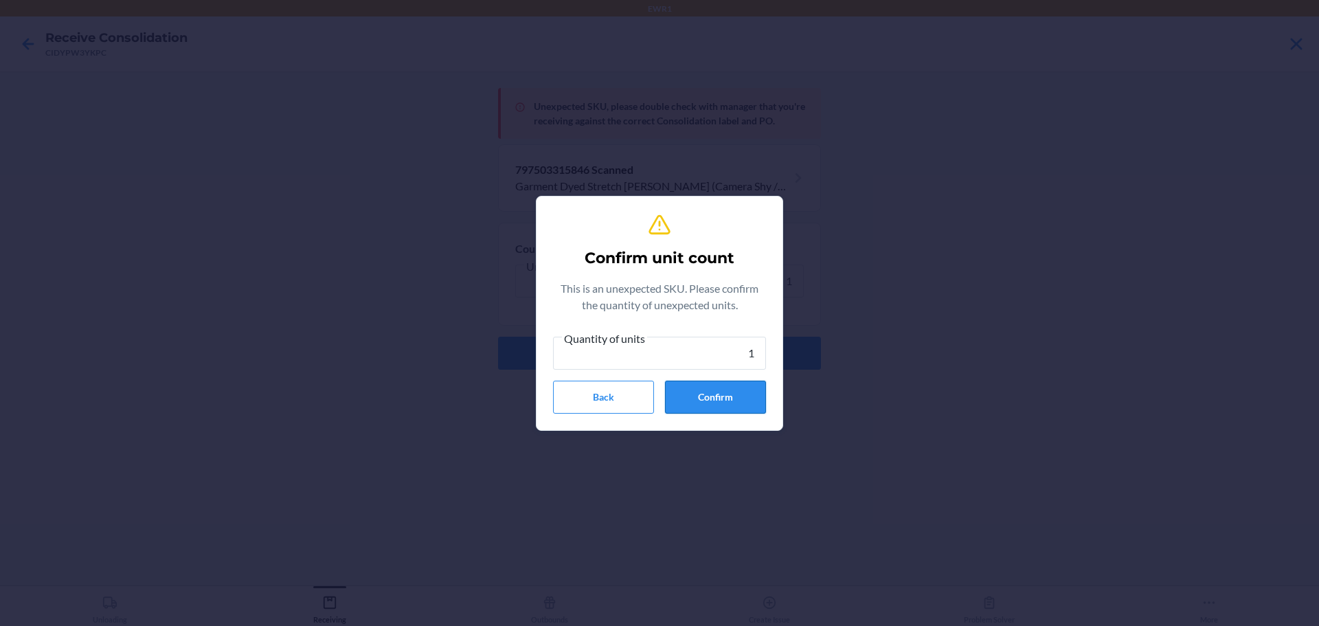
type input "1"
click at [694, 387] on button "Confirm" at bounding box center [715, 396] width 101 height 33
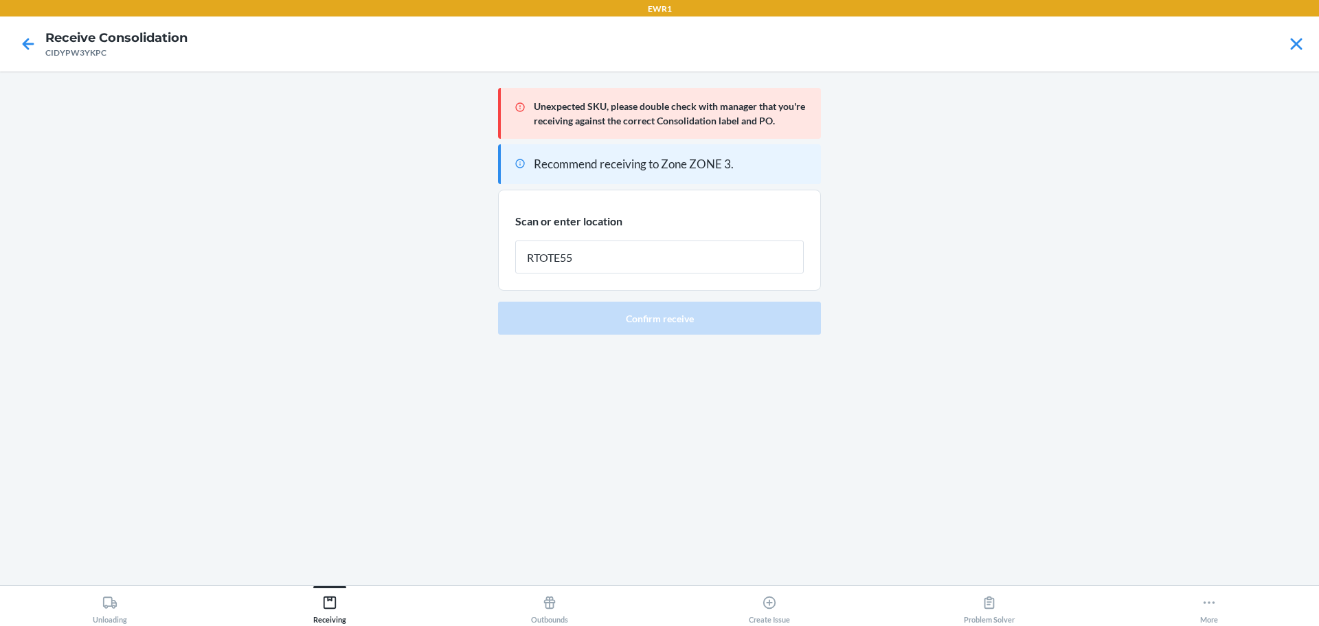
type input "RTOTE559"
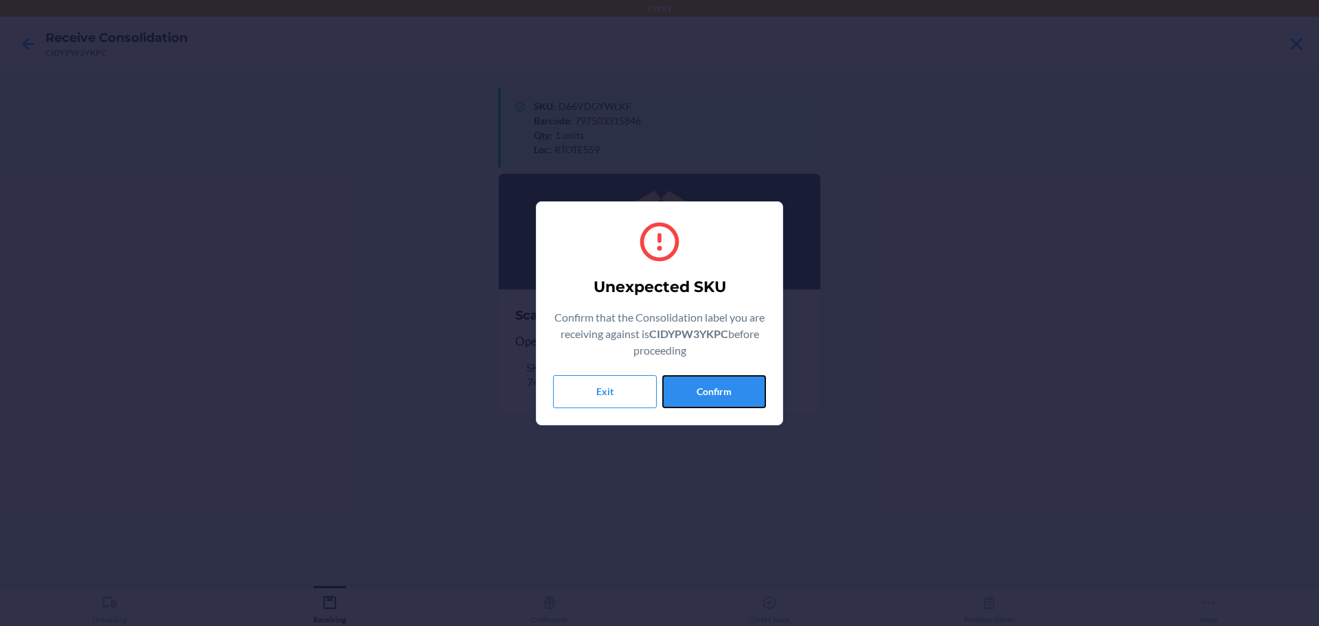
click at [694, 387] on button "Confirm" at bounding box center [714, 391] width 104 height 33
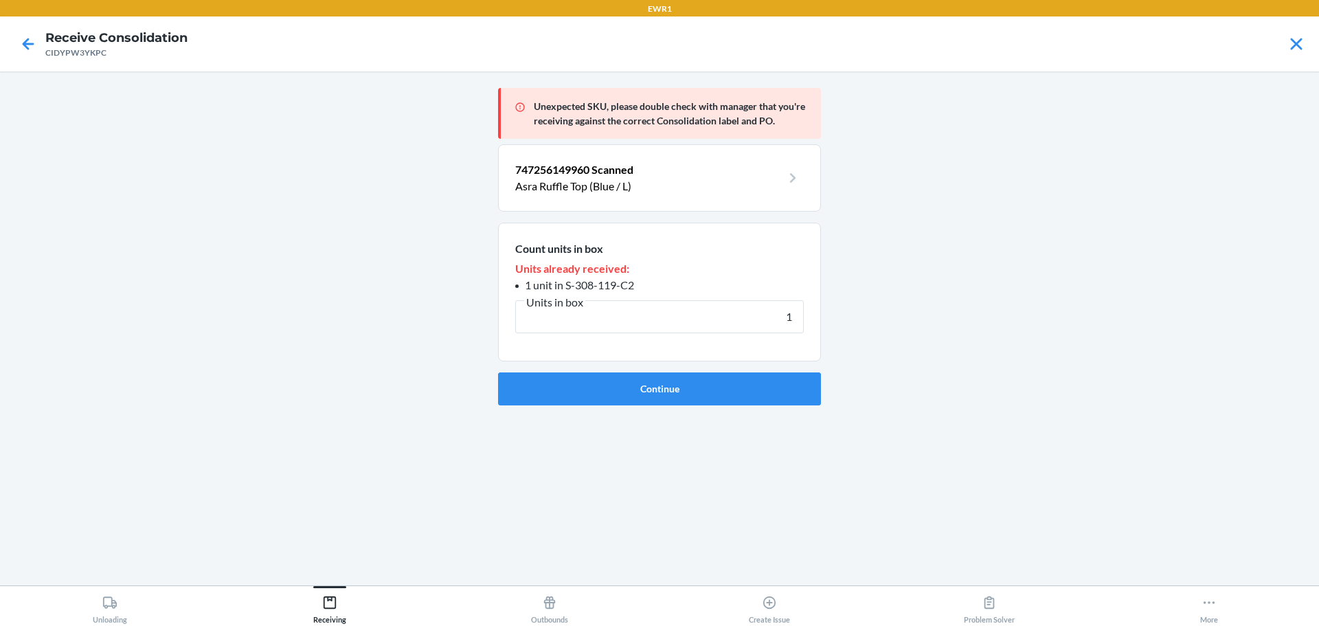
type input "1"
click at [694, 387] on button "Continue" at bounding box center [659, 388] width 323 height 33
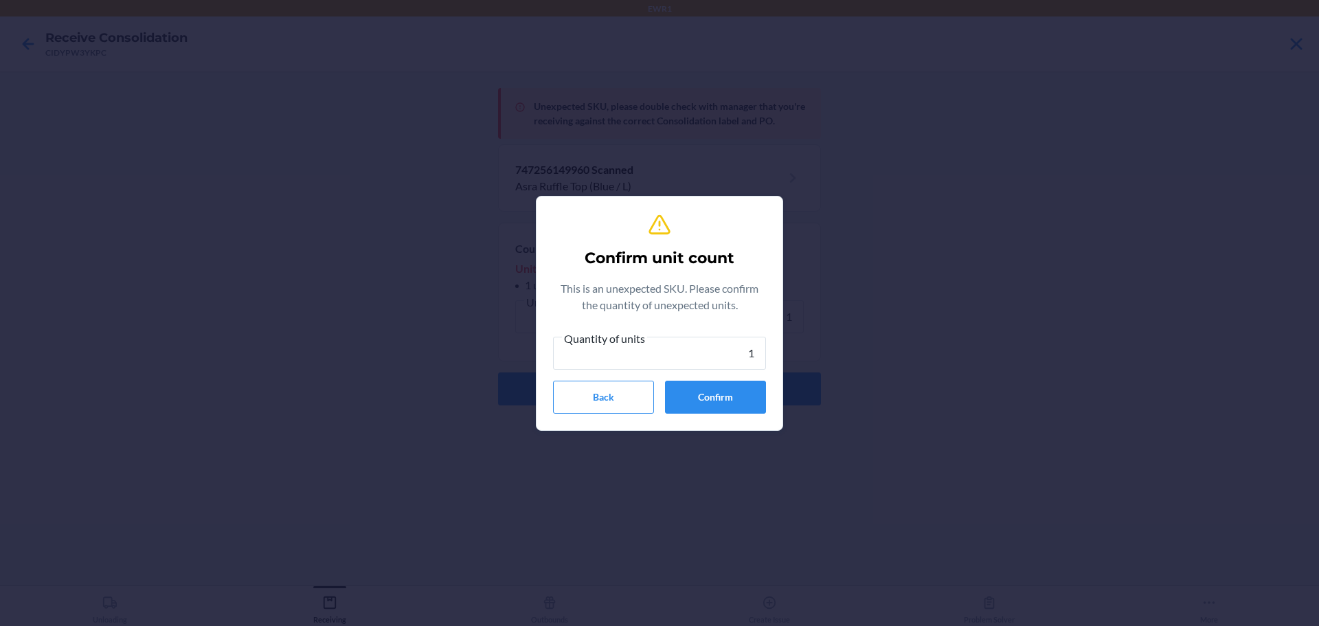
type input "1"
click at [694, 387] on button "Confirm" at bounding box center [715, 396] width 101 height 33
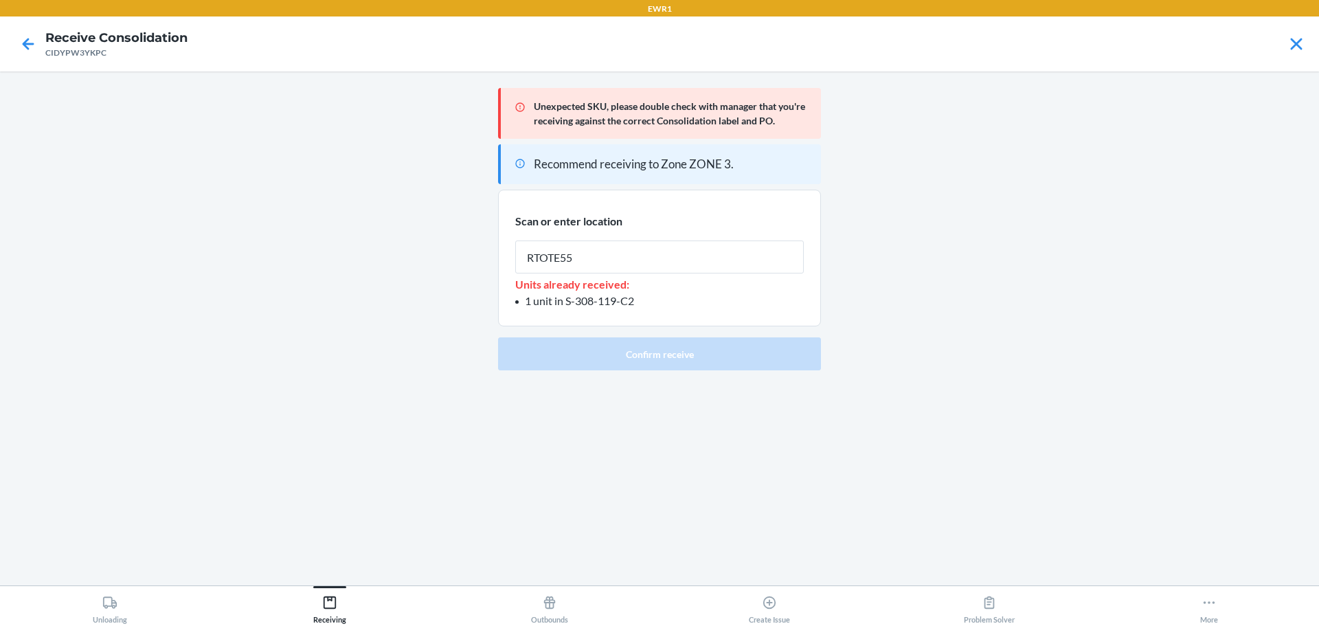
type input "RTOTE559"
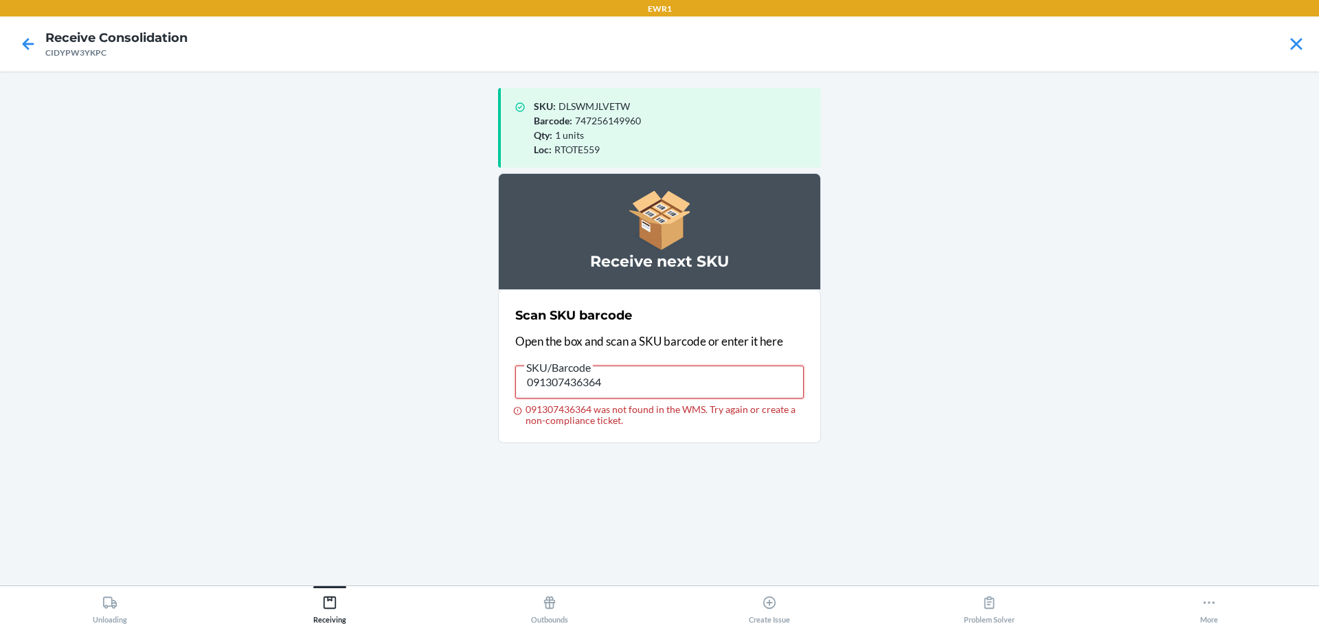
drag, startPoint x: 692, startPoint y: 388, endPoint x: 42, endPoint y: 413, distance: 650.2
click at [42, 413] on main "SKU : DLSWMJLVETW Barcode : 747256149960 Qty : 1 units Loc : RTOTE559 Receive n…" at bounding box center [659, 328] width 1319 height 514
type input "091307577432"
drag, startPoint x: 684, startPoint y: 391, endPoint x: 88, endPoint y: 406, distance: 596.3
click at [88, 406] on main "SKU : DLSWMJLVETW Barcode : 747256149960 Qty : 1 units Loc : RTOTE559 Receive n…" at bounding box center [659, 328] width 1319 height 514
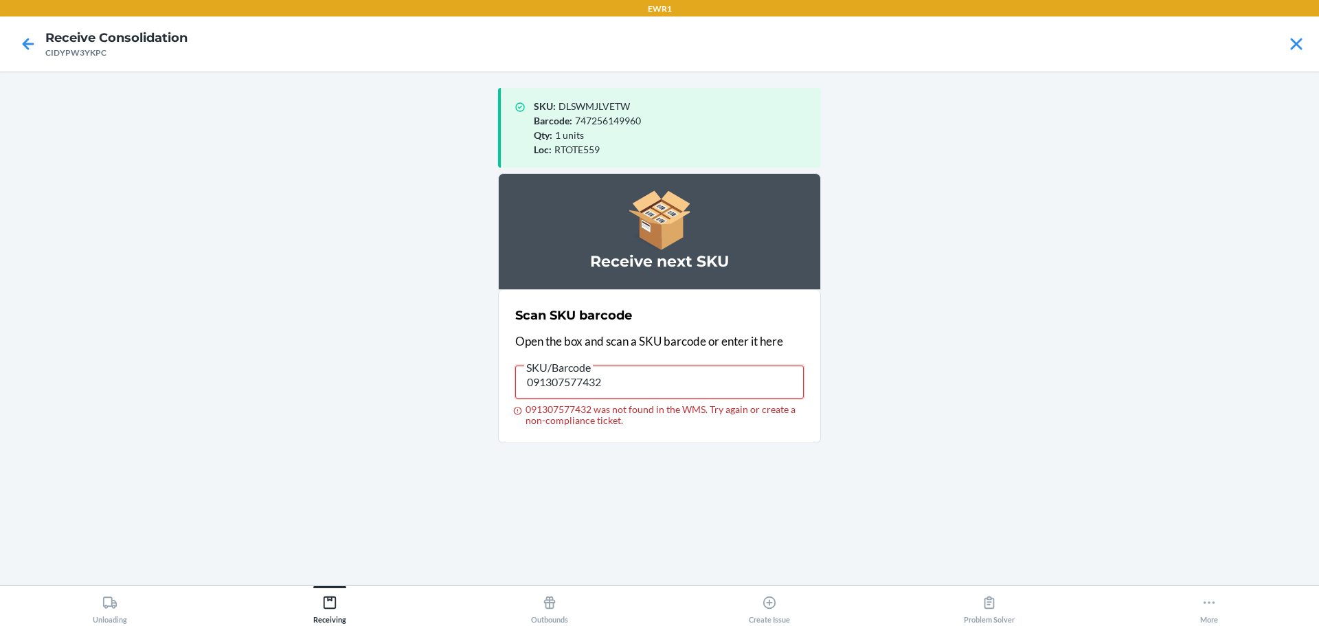
drag, startPoint x: 626, startPoint y: 372, endPoint x: 242, endPoint y: 315, distance: 388.2
click at [242, 315] on main "SKU : DLSWMJLVETW Barcode : 747256149960 Qty : 1 units Loc : RTOTE559 Receive n…" at bounding box center [659, 328] width 1319 height 514
type input "091307654621"
drag, startPoint x: 611, startPoint y: 383, endPoint x: 190, endPoint y: 283, distance: 432.6
click at [190, 283] on main "SKU : DLSWMJLVETW Barcode : 747256149960 Qty : 1 units Loc : RTOTE559 Receive n…" at bounding box center [659, 328] width 1319 height 514
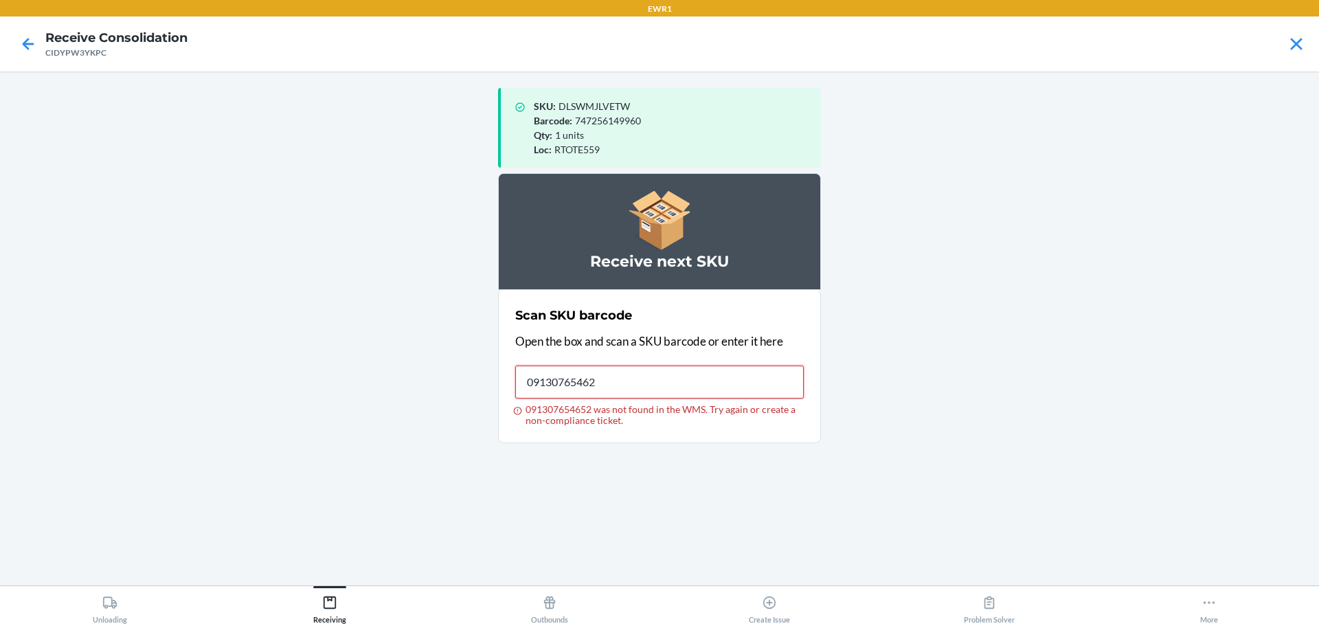
type input "091307654621"
drag, startPoint x: 655, startPoint y: 384, endPoint x: 13, endPoint y: 339, distance: 643.0
click at [20, 337] on main "SKU : DLSWMJLVETW Barcode : 747256149960 Qty : 1 units Loc : RTOTE559 Receive n…" at bounding box center [659, 328] width 1319 height 514
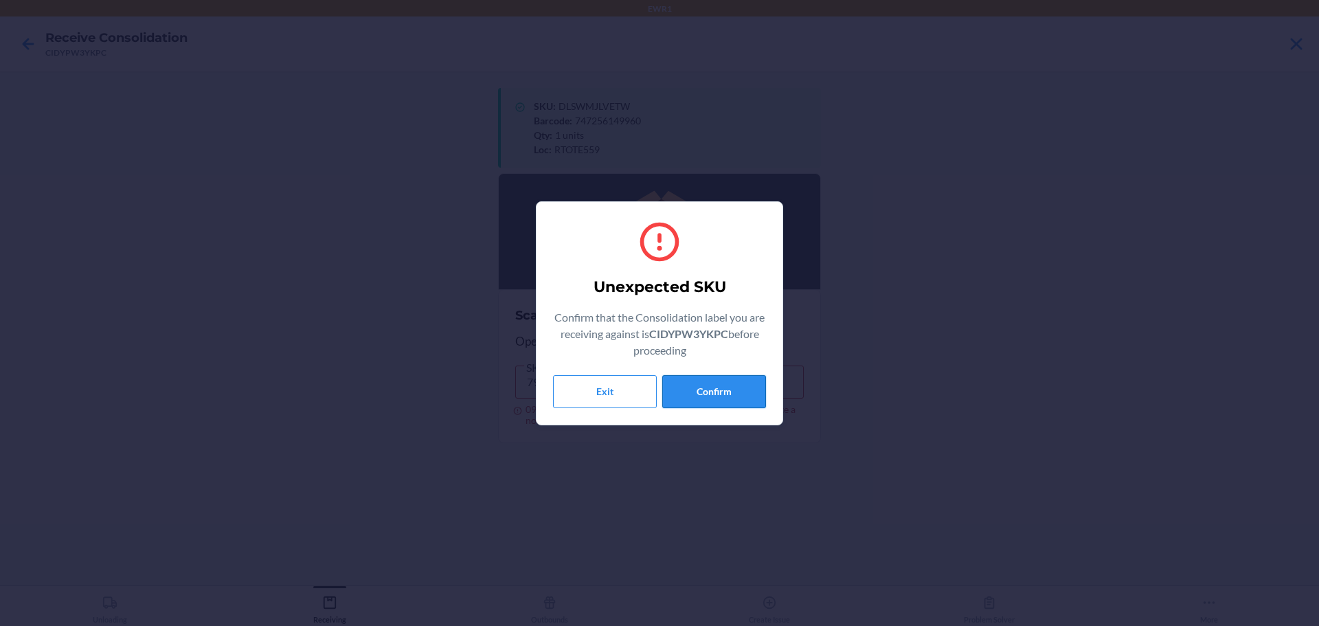
click at [682, 389] on button "Confirm" at bounding box center [714, 391] width 104 height 33
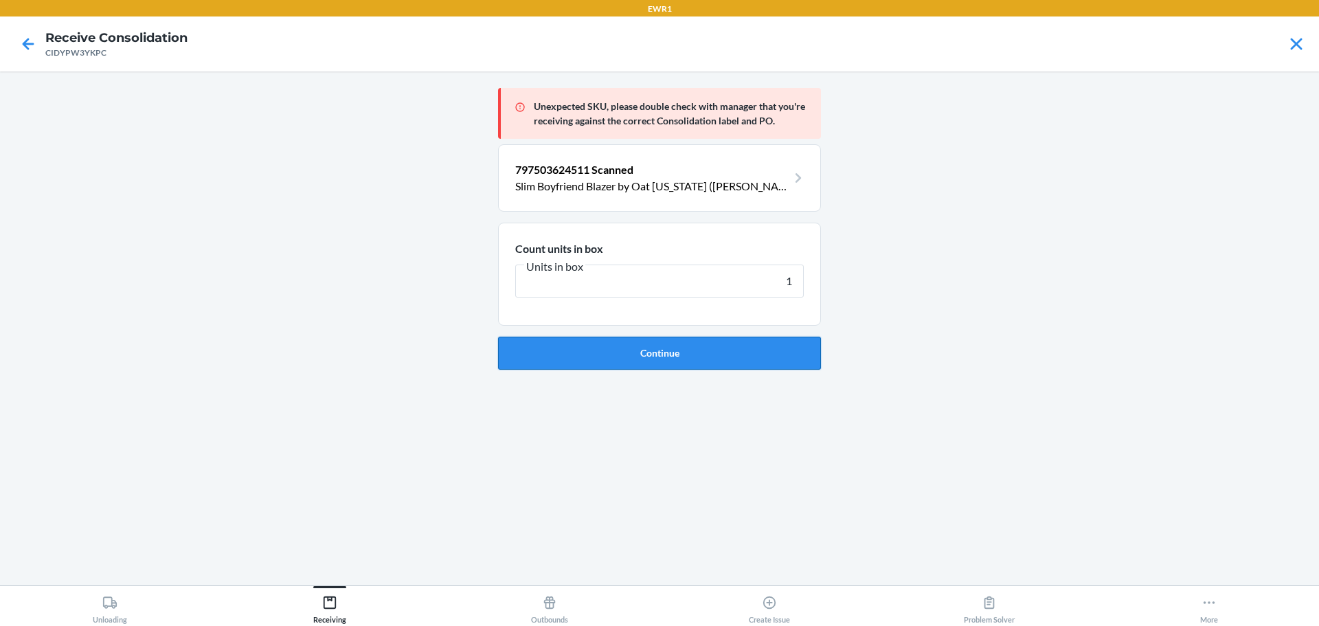
type input "1"
click at [690, 345] on button "Continue" at bounding box center [659, 353] width 323 height 33
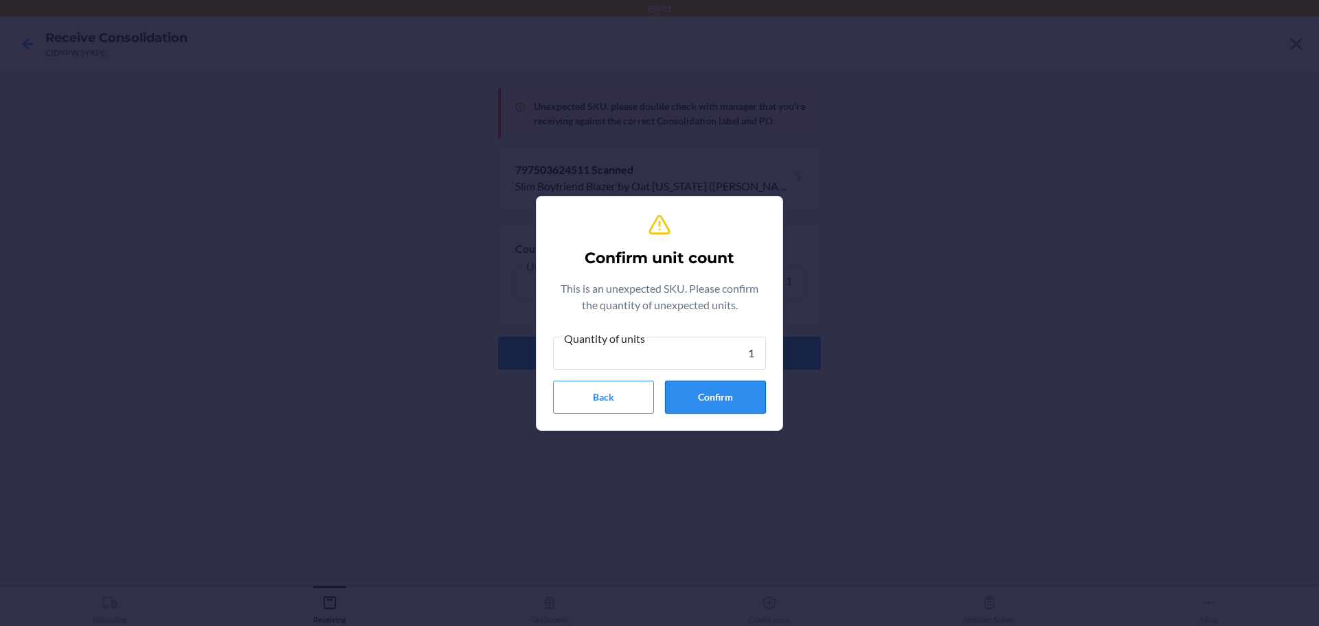
type input "1"
click at [681, 391] on button "Confirm" at bounding box center [715, 396] width 101 height 33
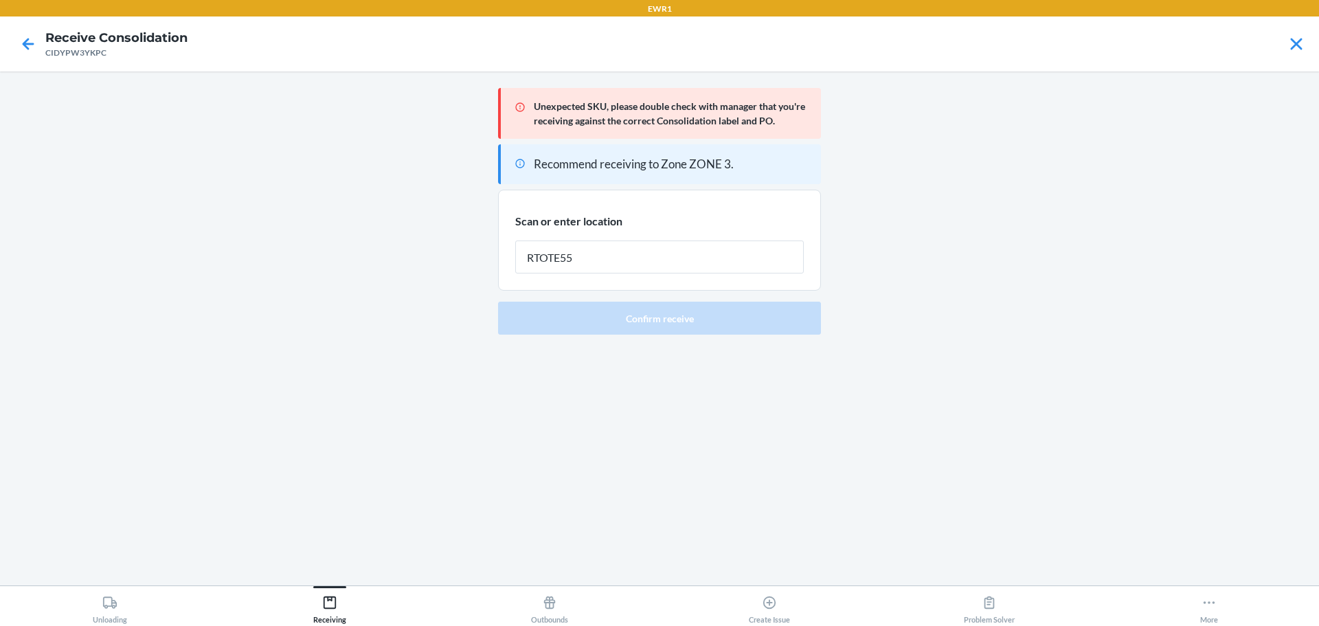
type input "RTOTE559"
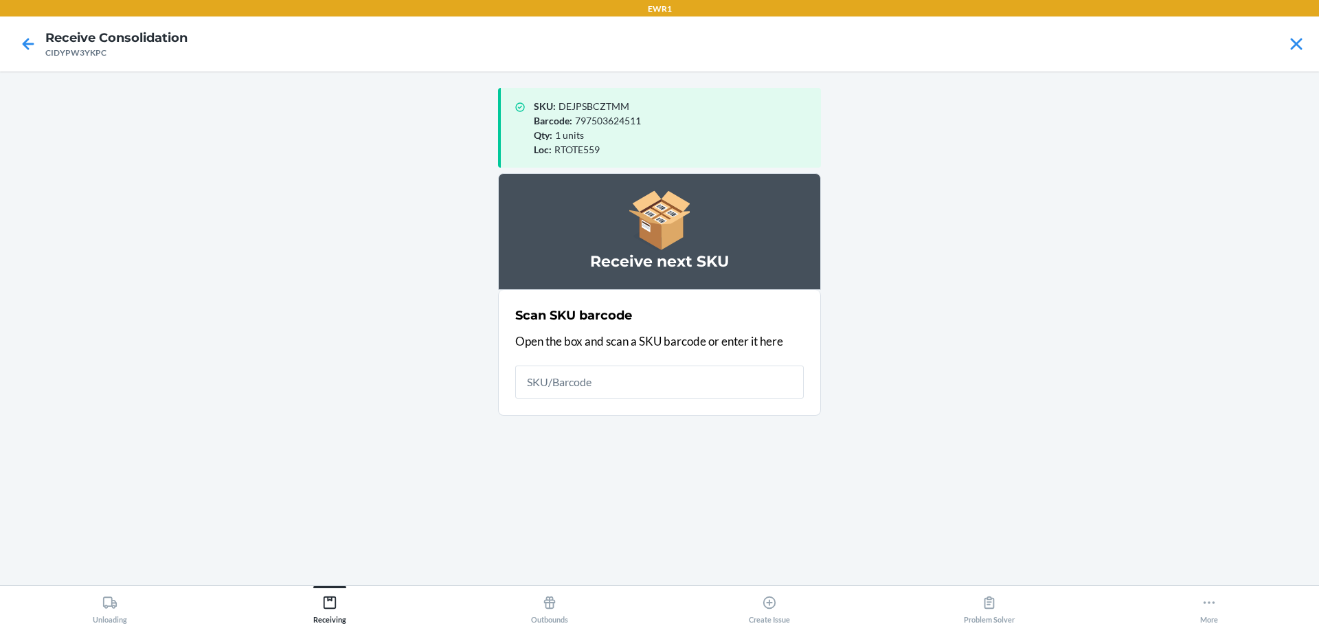
type input ","
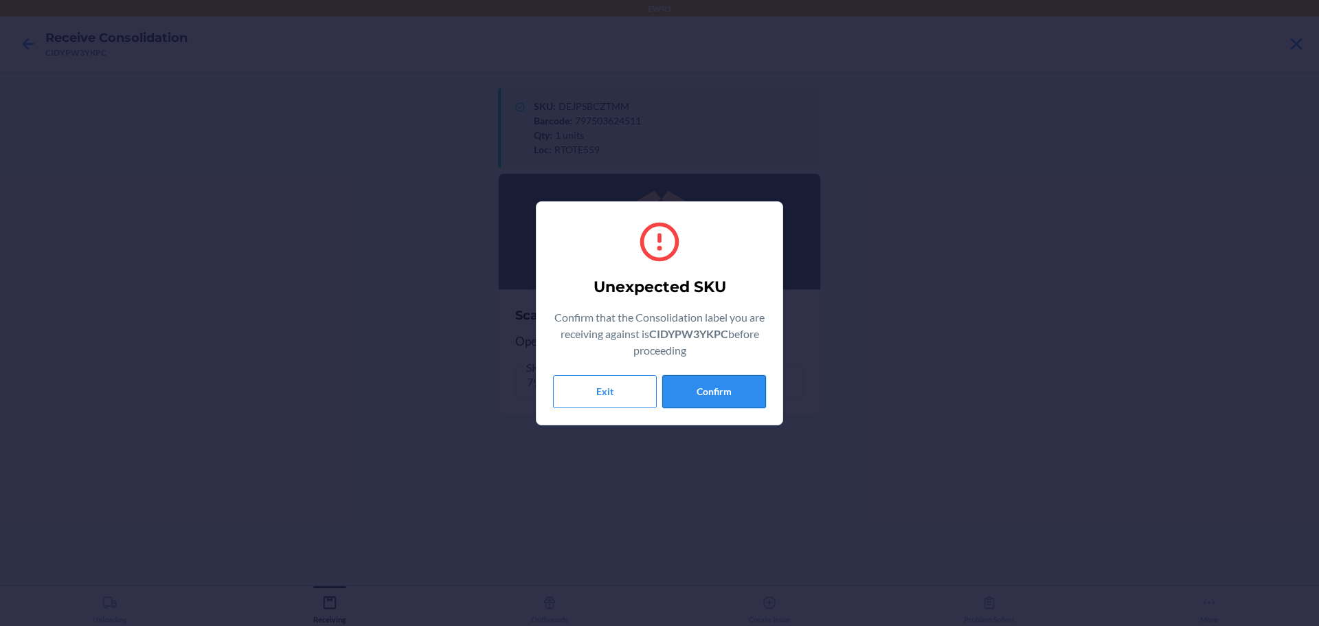
click at [755, 397] on button "Confirm" at bounding box center [714, 391] width 104 height 33
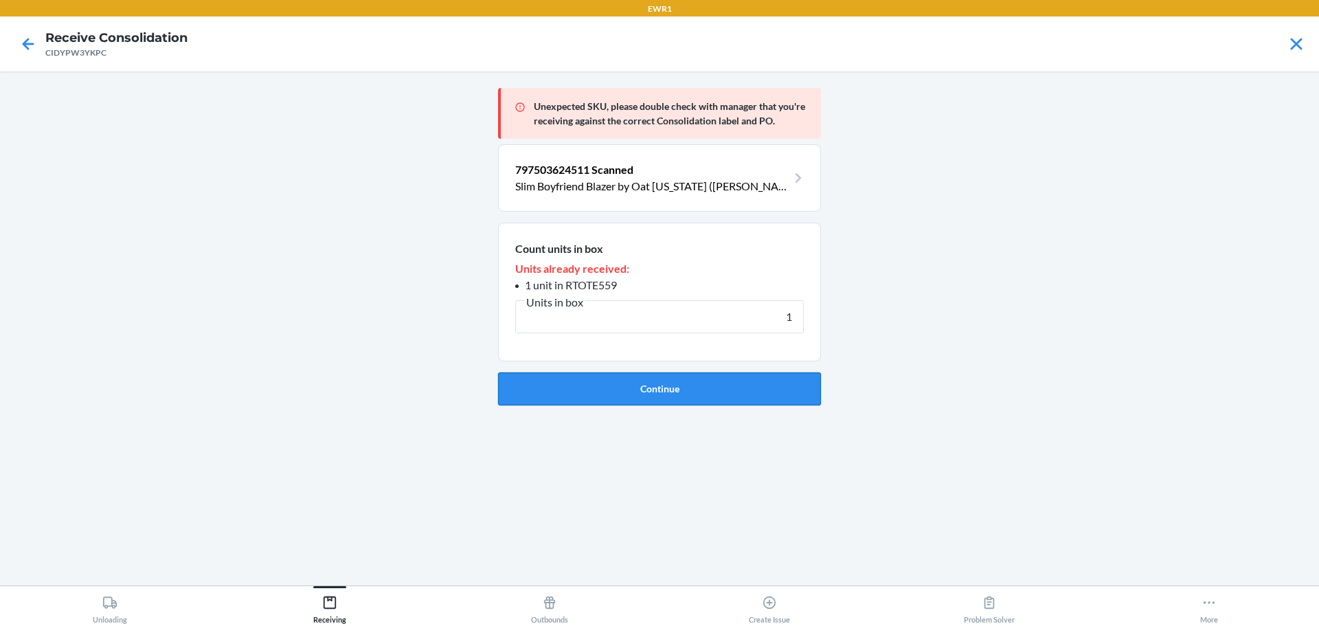
type input "1"
click at [755, 396] on button "Continue" at bounding box center [659, 388] width 323 height 33
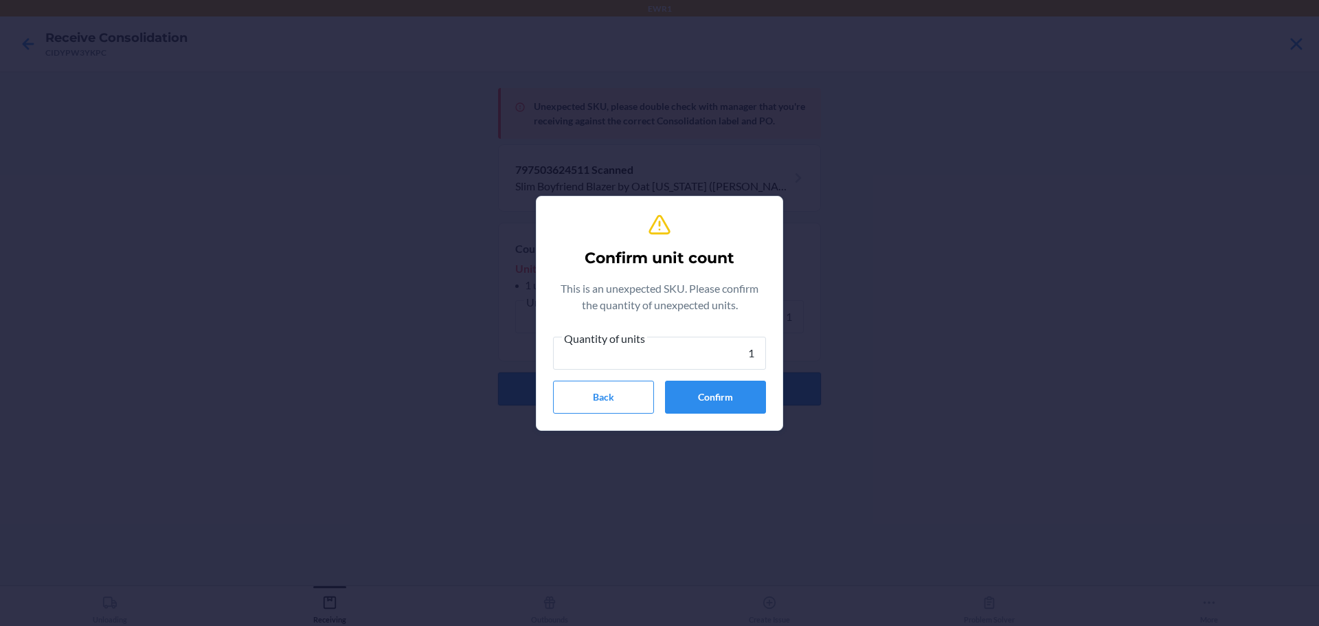
type input "1"
click at [755, 396] on button "Confirm" at bounding box center [715, 396] width 101 height 33
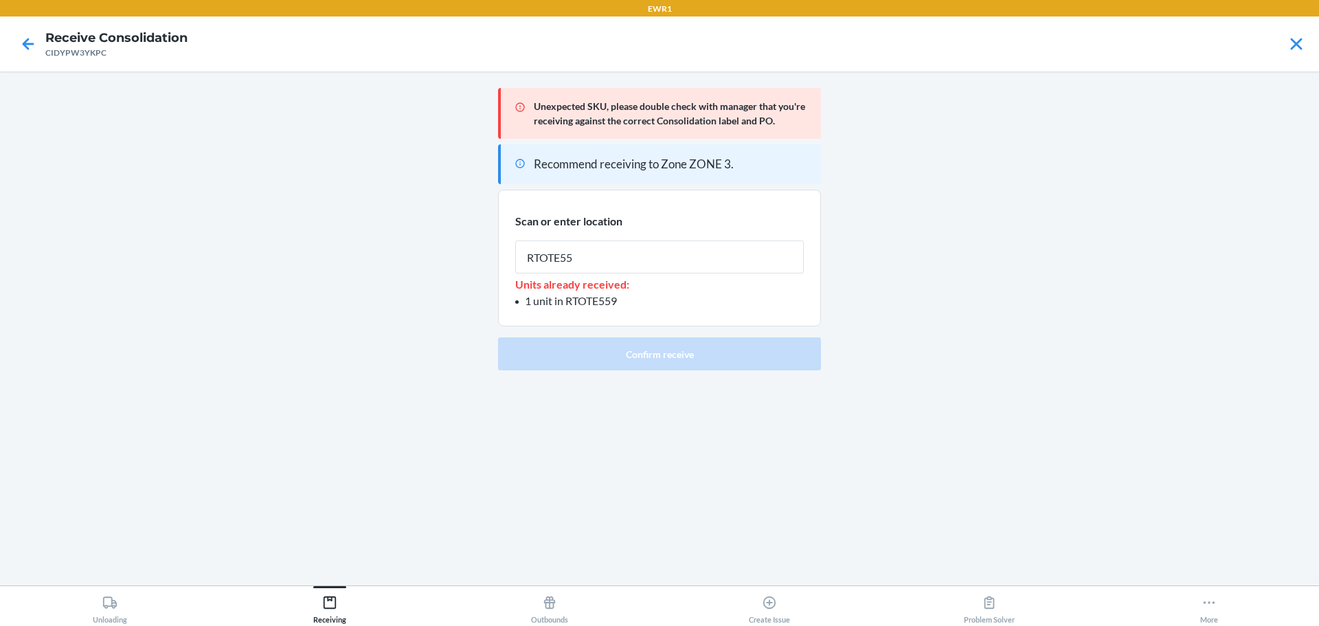
type input "RTOTE559"
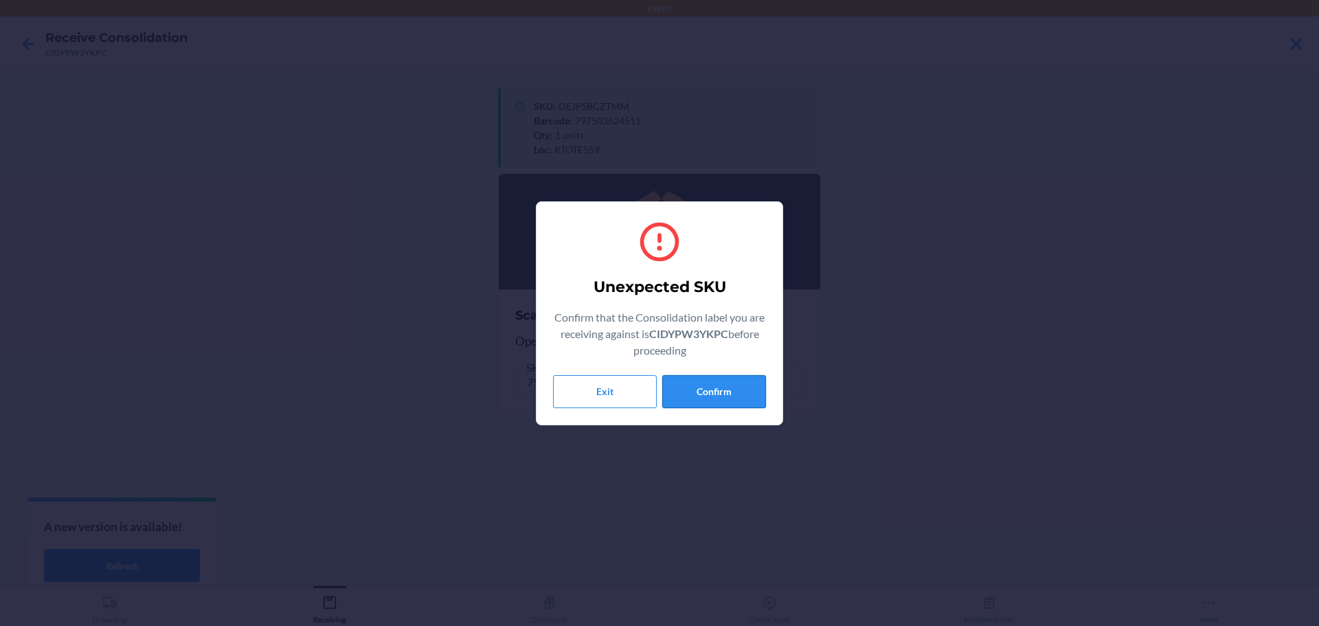
click at [749, 396] on button "Confirm" at bounding box center [714, 391] width 104 height 33
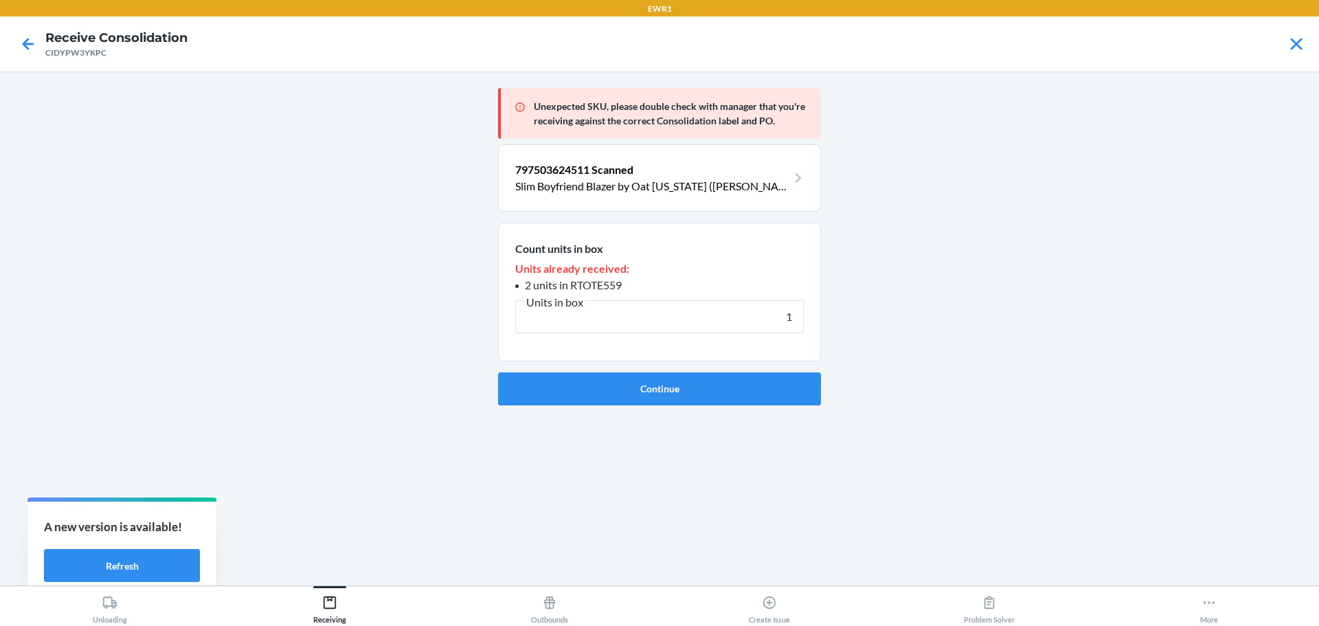
type input "1"
click at [749, 396] on button "Continue" at bounding box center [659, 388] width 323 height 33
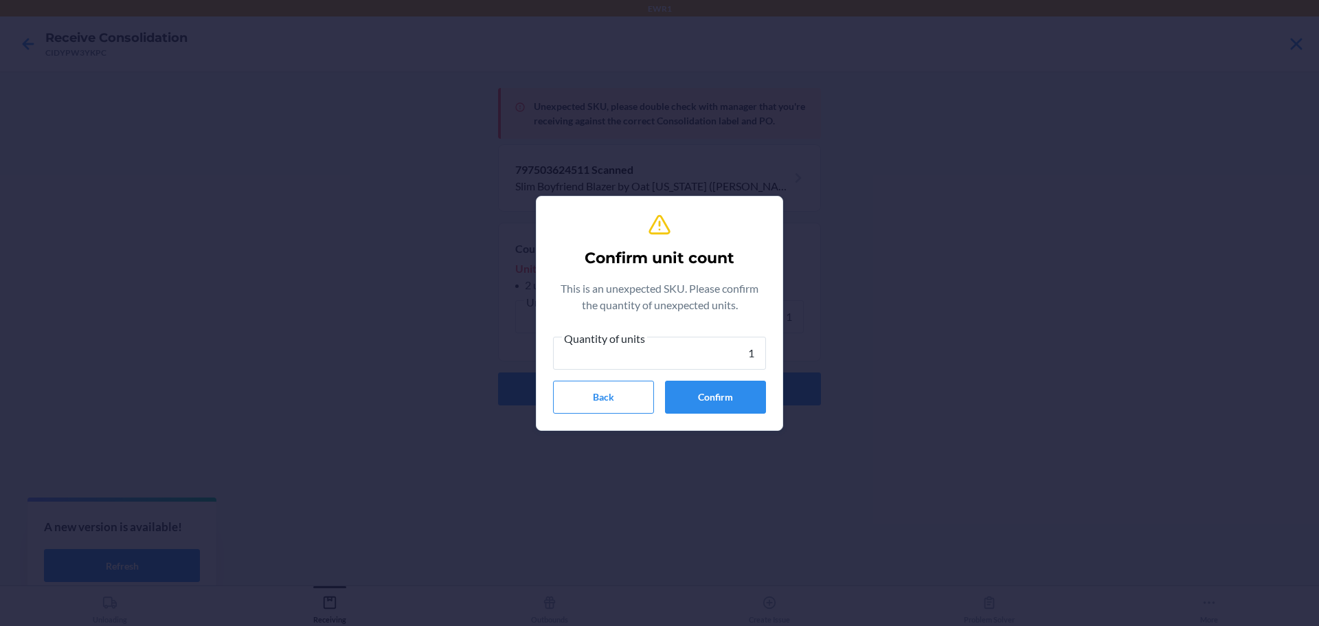
type input "1"
click at [749, 396] on button "Confirm" at bounding box center [715, 396] width 101 height 33
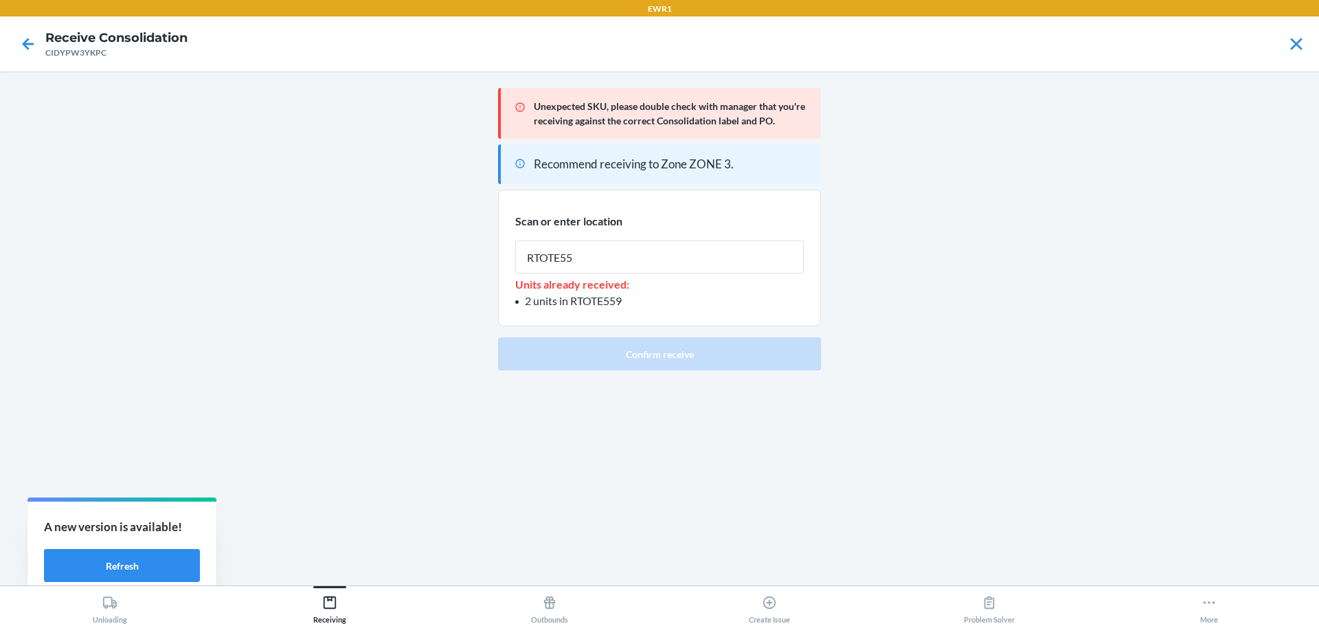
type input "RTOTE559"
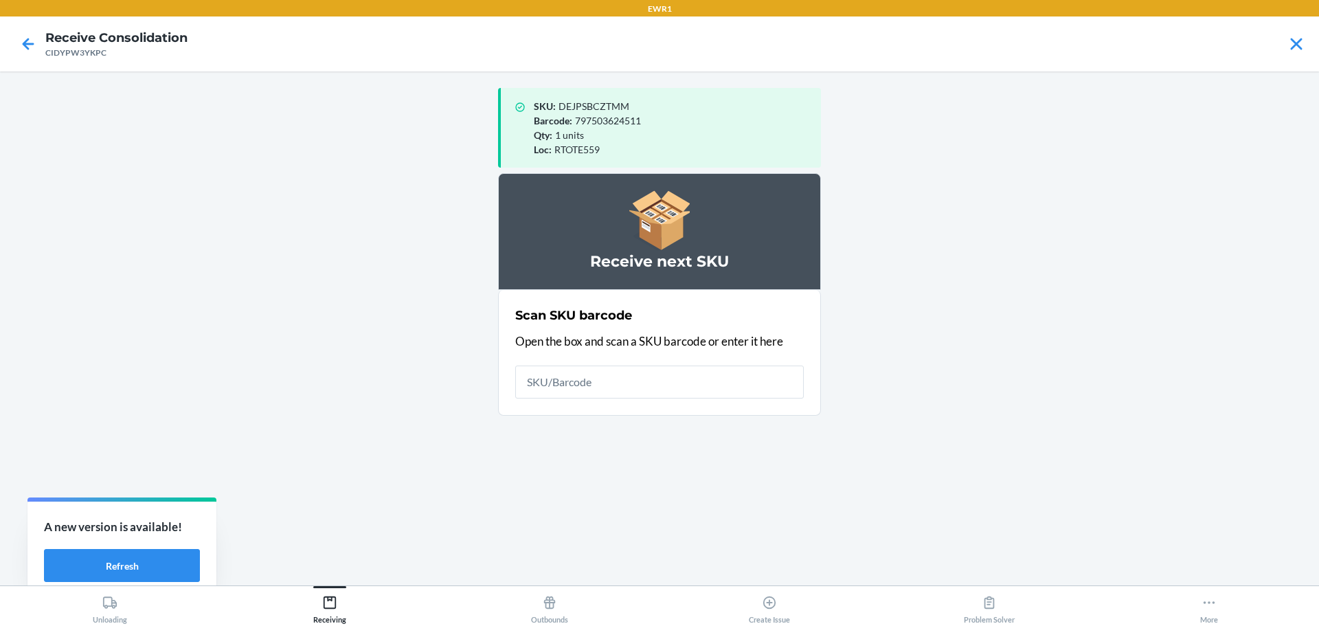
type input "N"
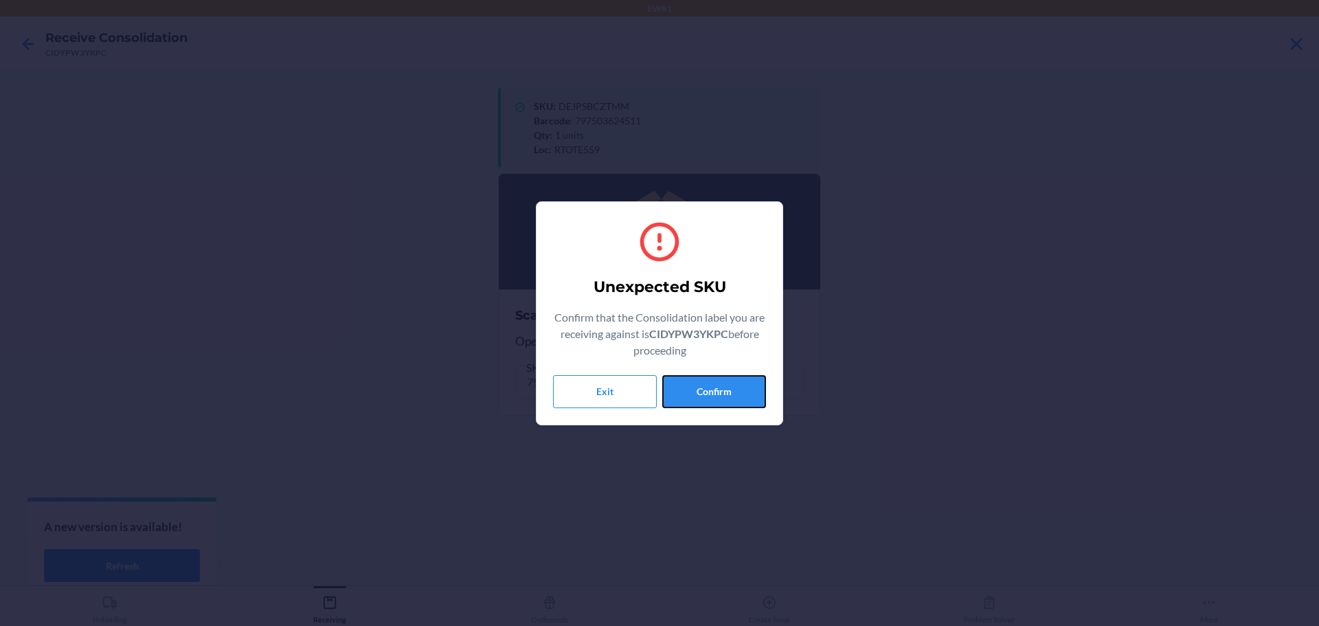
click at [749, 396] on button "Confirm" at bounding box center [714, 391] width 104 height 33
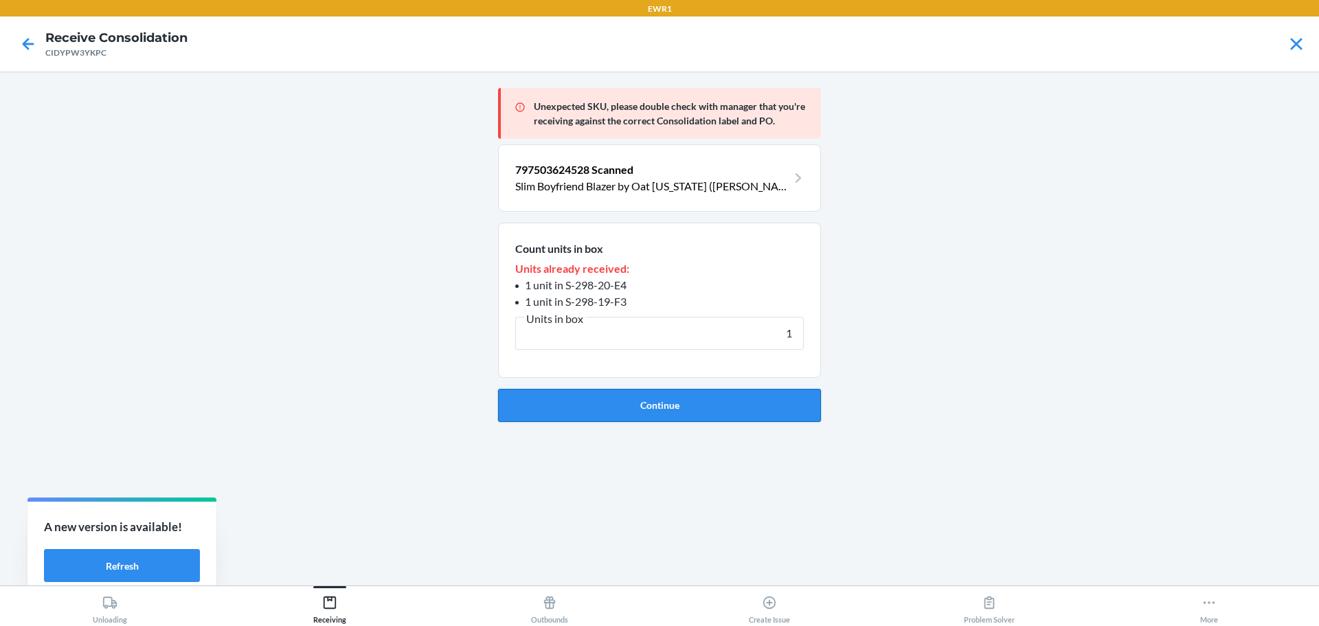
type input "1"
click at [747, 396] on button "Continue" at bounding box center [659, 405] width 323 height 33
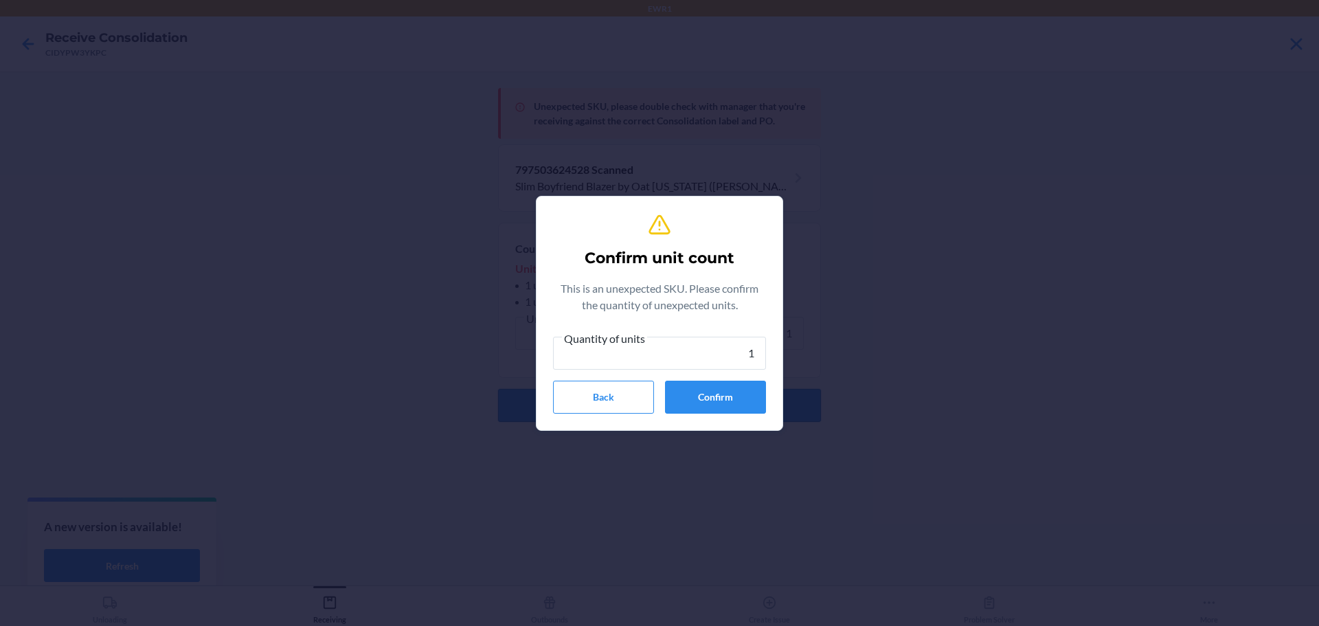
type input "1"
click at [747, 396] on button "Confirm" at bounding box center [715, 396] width 101 height 33
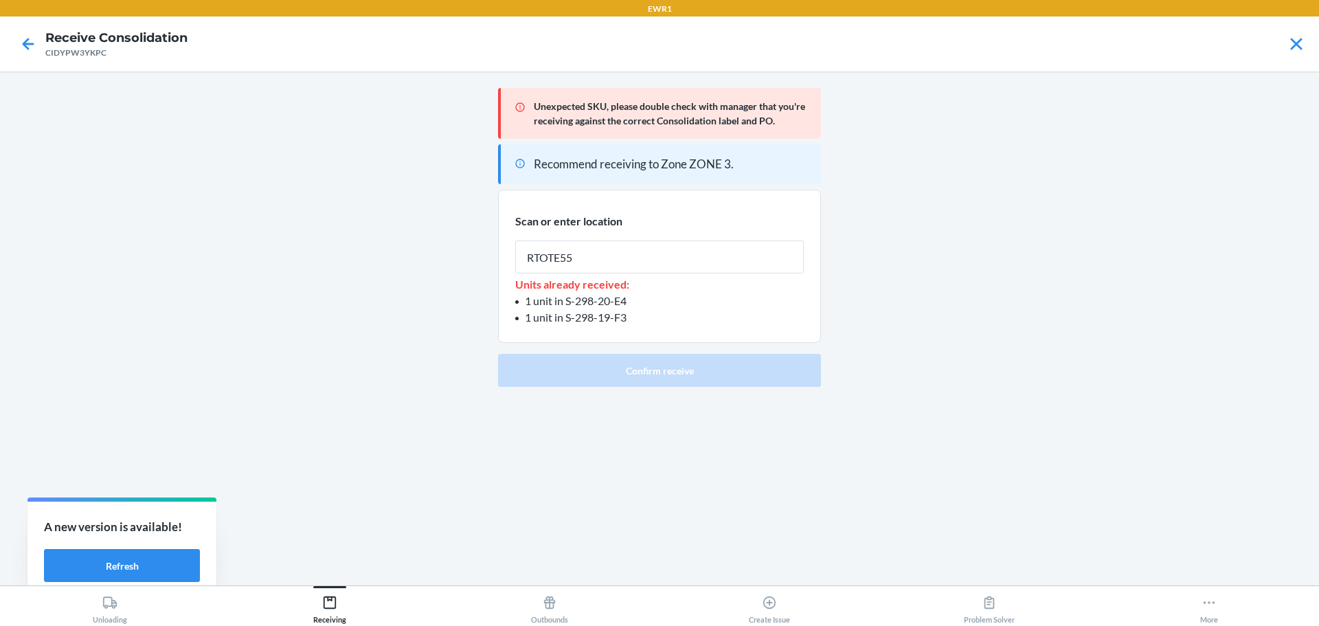
type input "RTOTE559"
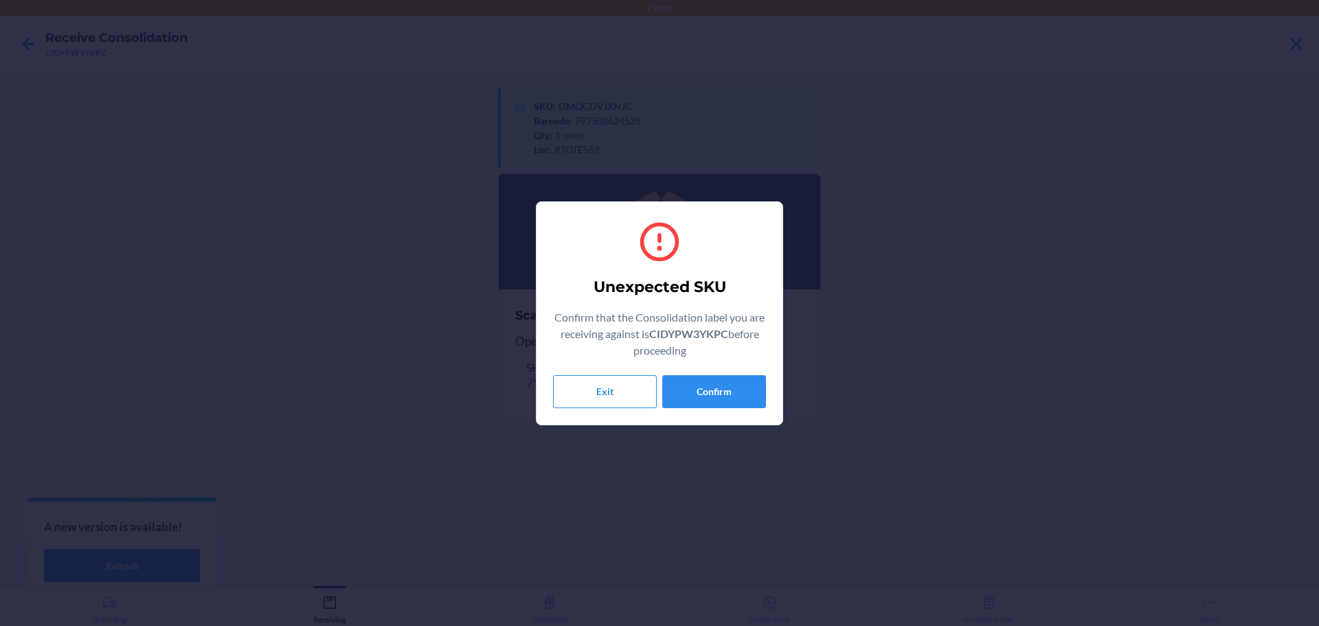
click at [628, 415] on section "Unexpected SKU Confirm that the Consolidation label you are receiving against i…" at bounding box center [659, 313] width 247 height 224
click at [713, 402] on button "Confirm" at bounding box center [714, 391] width 104 height 33
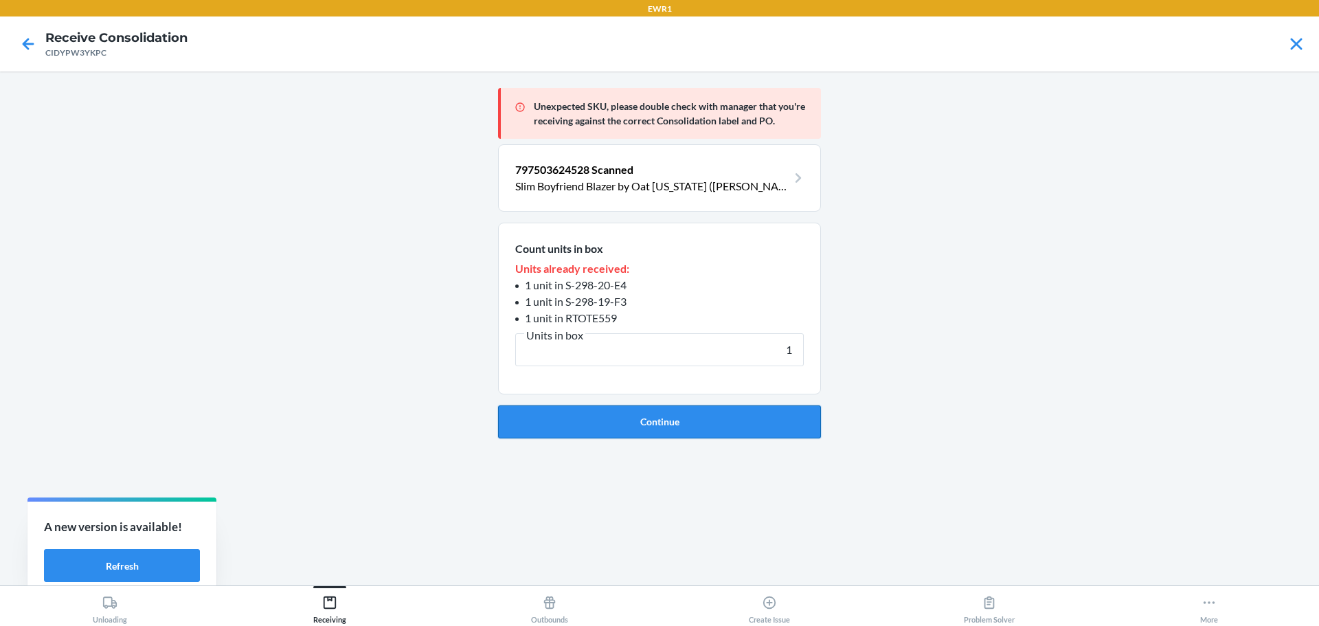
type input "1"
click at [700, 433] on button "Continue" at bounding box center [659, 421] width 323 height 33
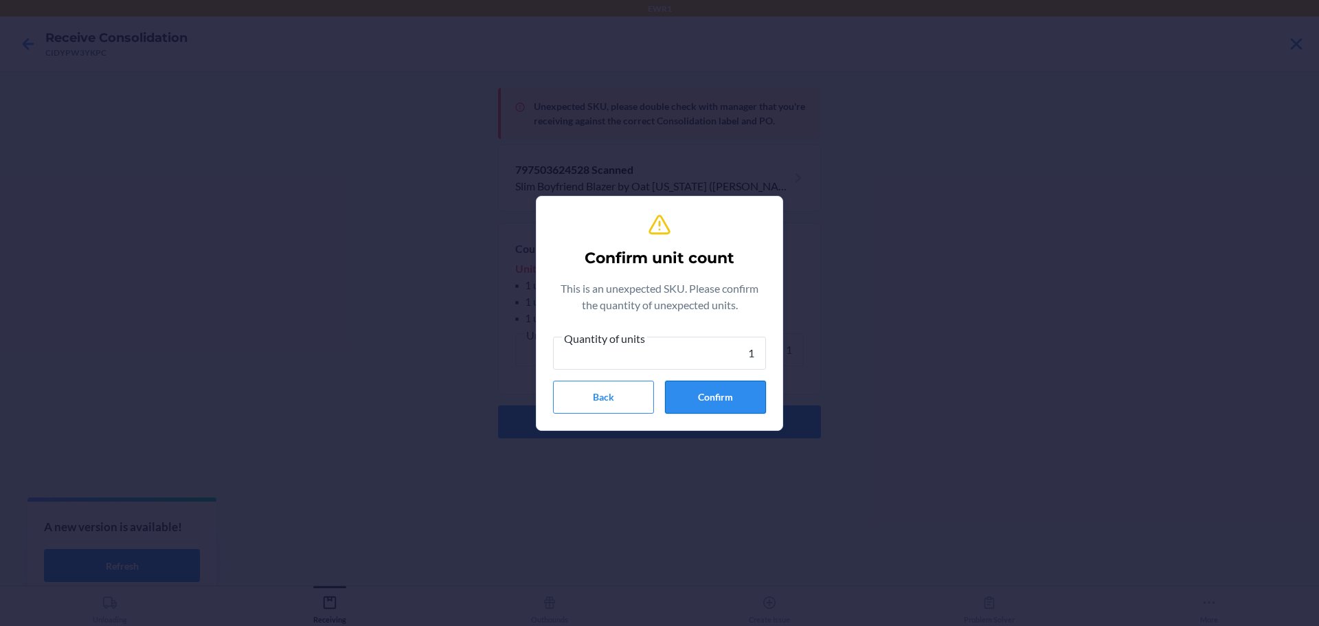
type input "1"
click at [712, 403] on button "Confirm" at bounding box center [715, 396] width 101 height 33
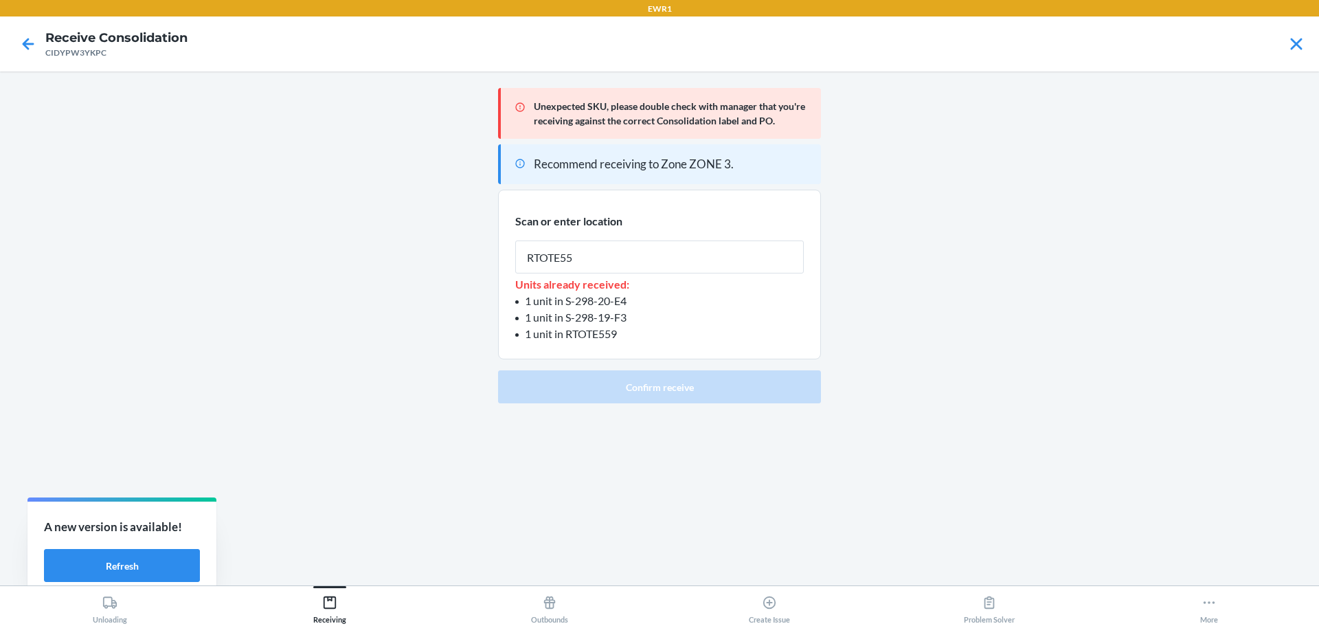
type input "RTOTE559"
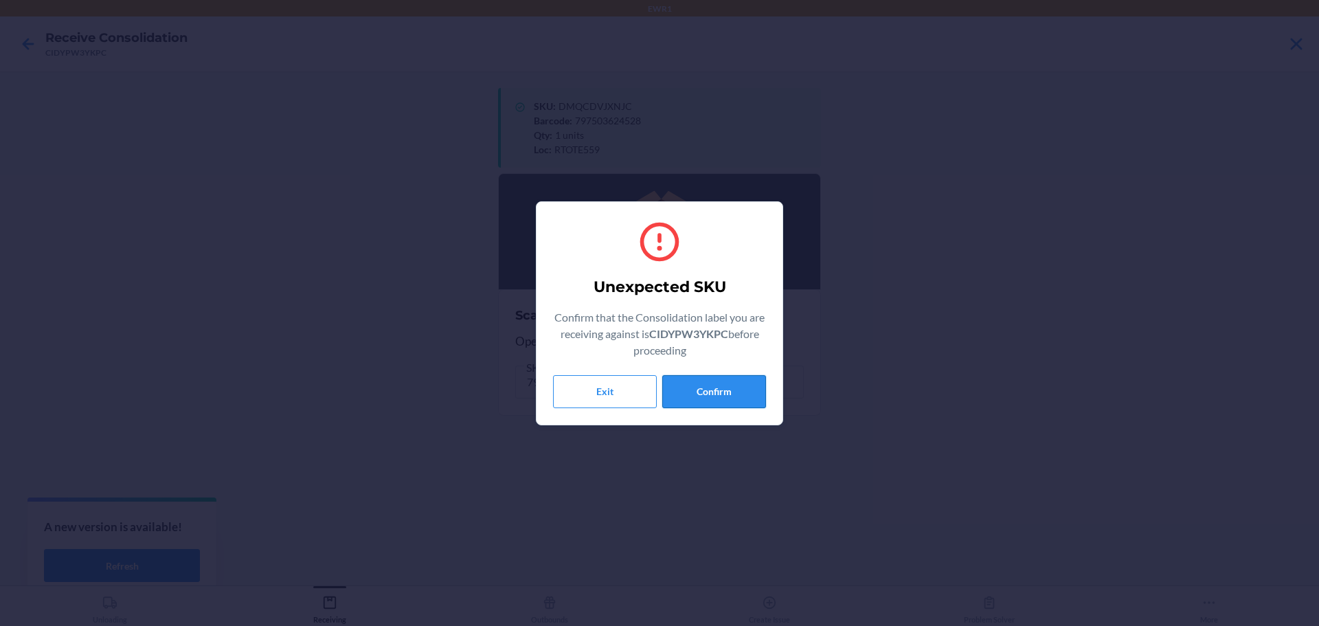
click at [699, 391] on button "Confirm" at bounding box center [714, 391] width 104 height 33
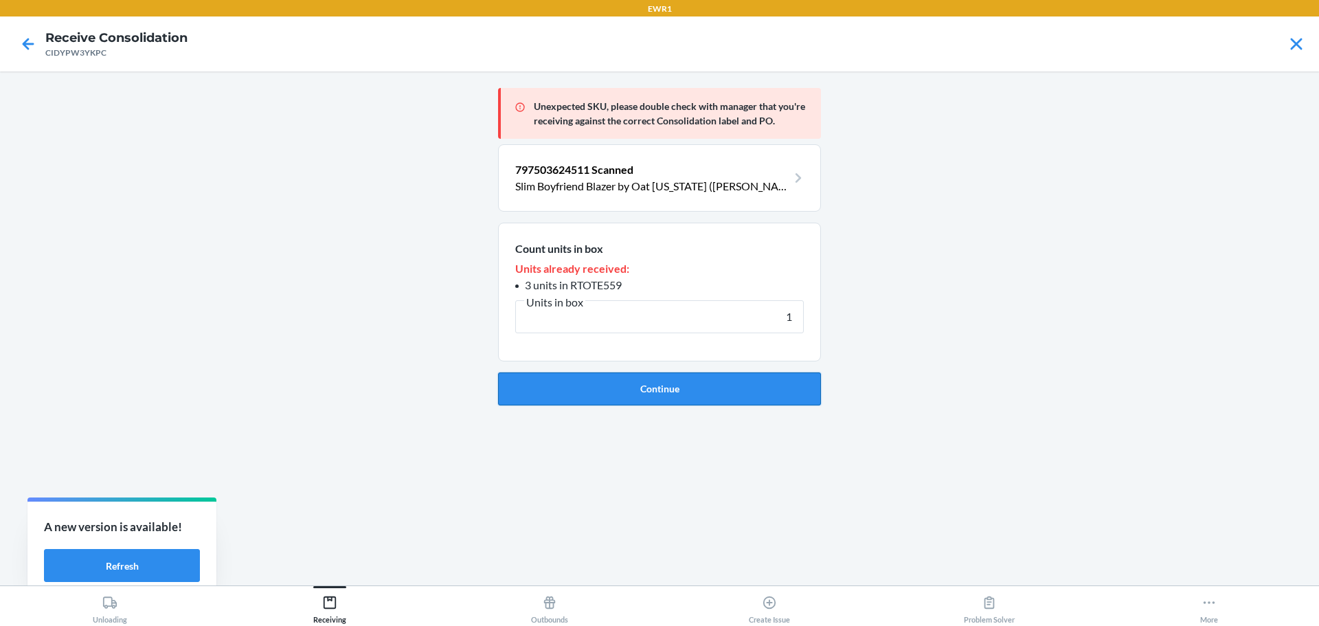
type input "1"
click at [699, 392] on button "Continue" at bounding box center [659, 388] width 323 height 33
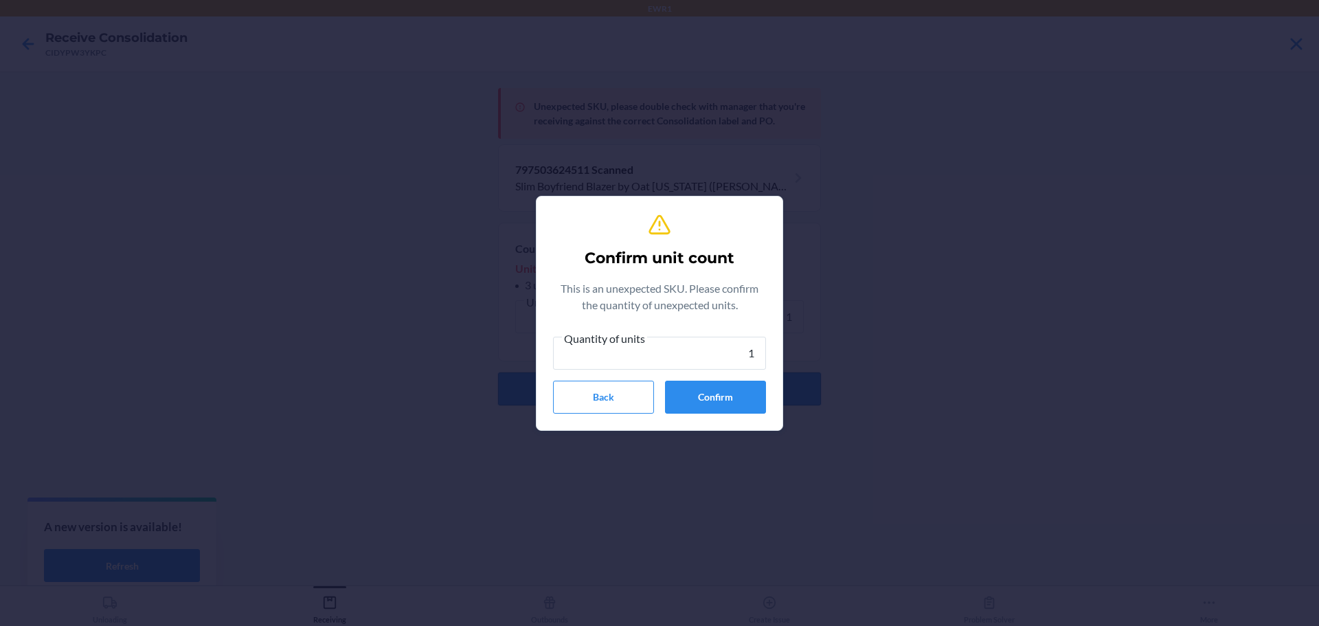
type input "1"
click at [699, 392] on button "Confirm" at bounding box center [715, 396] width 101 height 33
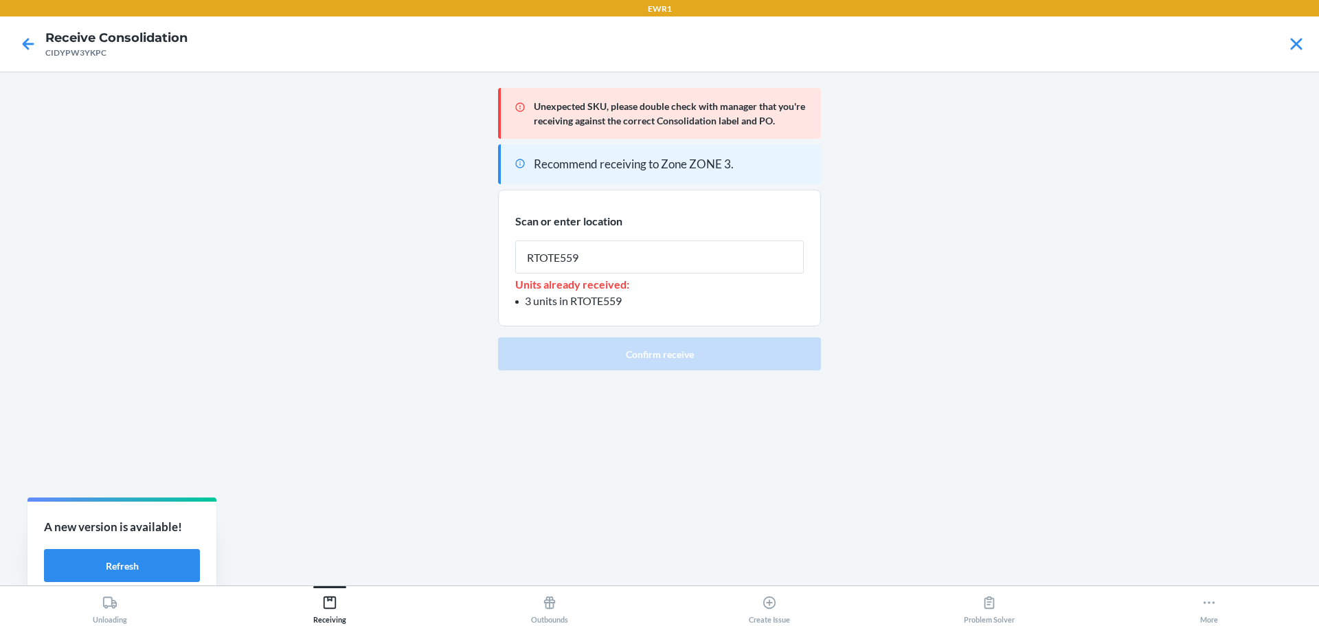
type input "RTOTE559"
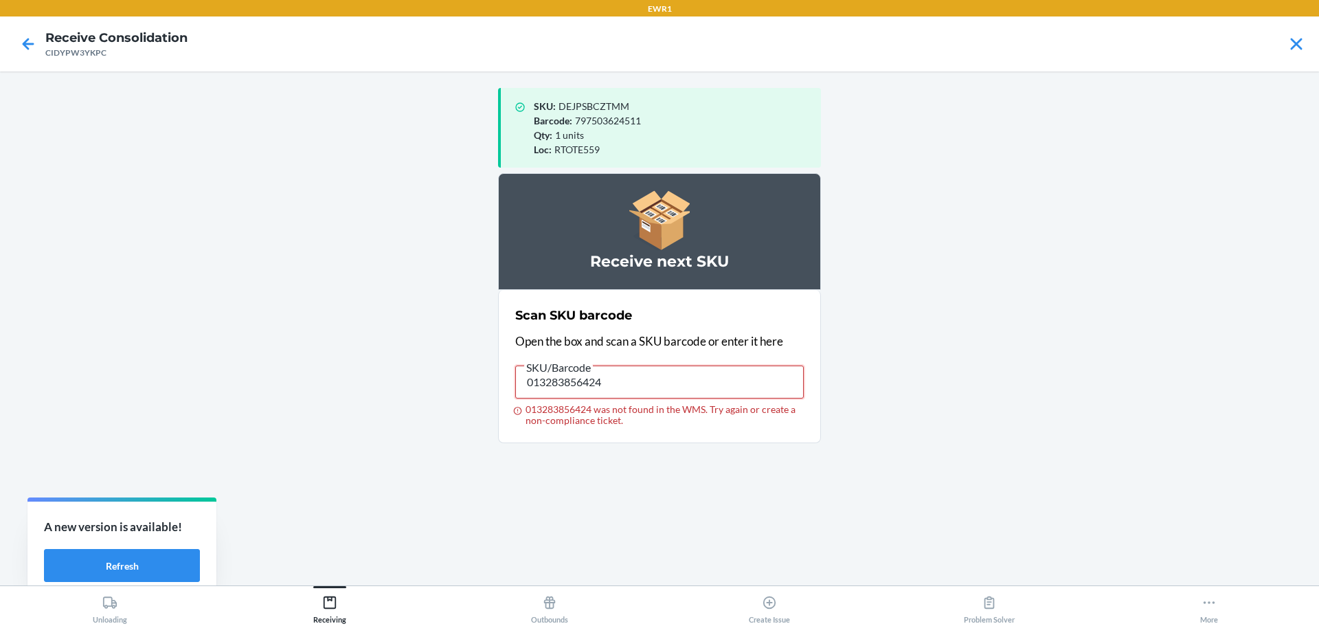
drag, startPoint x: 637, startPoint y: 372, endPoint x: 312, endPoint y: 375, distance: 324.2
click at [312, 375] on main "SKU : DEJPSBCZTMM Barcode : 797503624511 Qty : 1 units Loc : RTOTE559 Receive n…" at bounding box center [659, 328] width 1319 height 514
type input "013283856424"
drag, startPoint x: 644, startPoint y: 377, endPoint x: 155, endPoint y: 376, distance: 489.0
click at [157, 370] on main "SKU : DEJPSBCZTMM Barcode : 797503624511 Qty : 1 units Loc : RTOTE559 Receive n…" at bounding box center [659, 328] width 1319 height 514
